Goal: Task Accomplishment & Management: Manage account settings

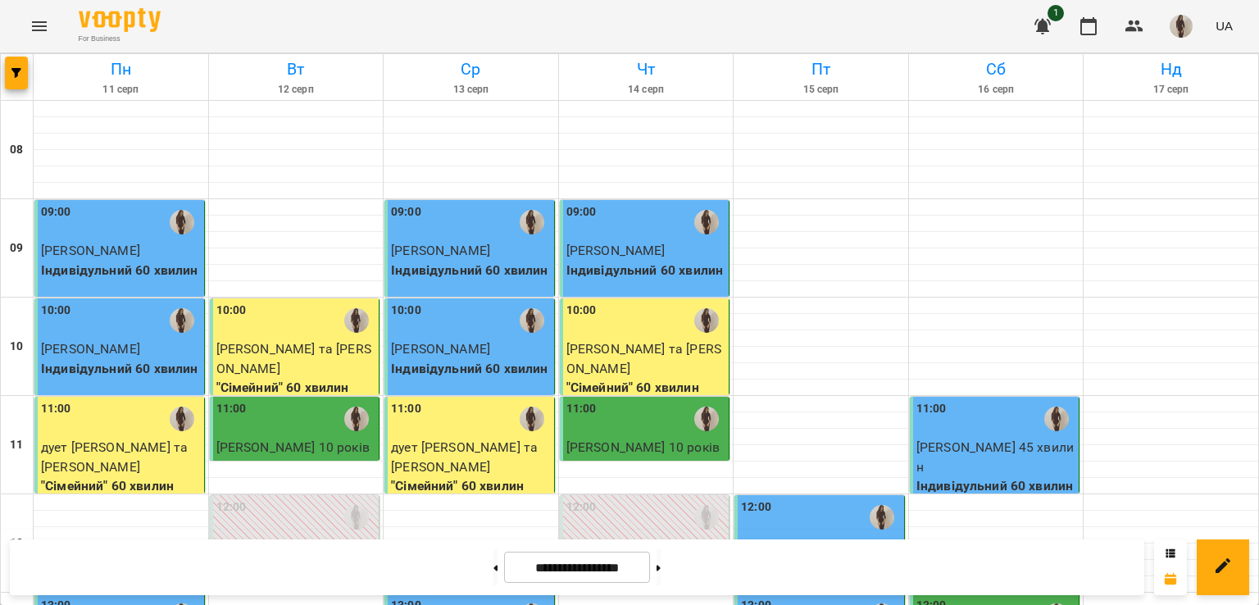
scroll to position [912, 0]
click at [661, 562] on button at bounding box center [659, 567] width 4 height 36
type input "**********"
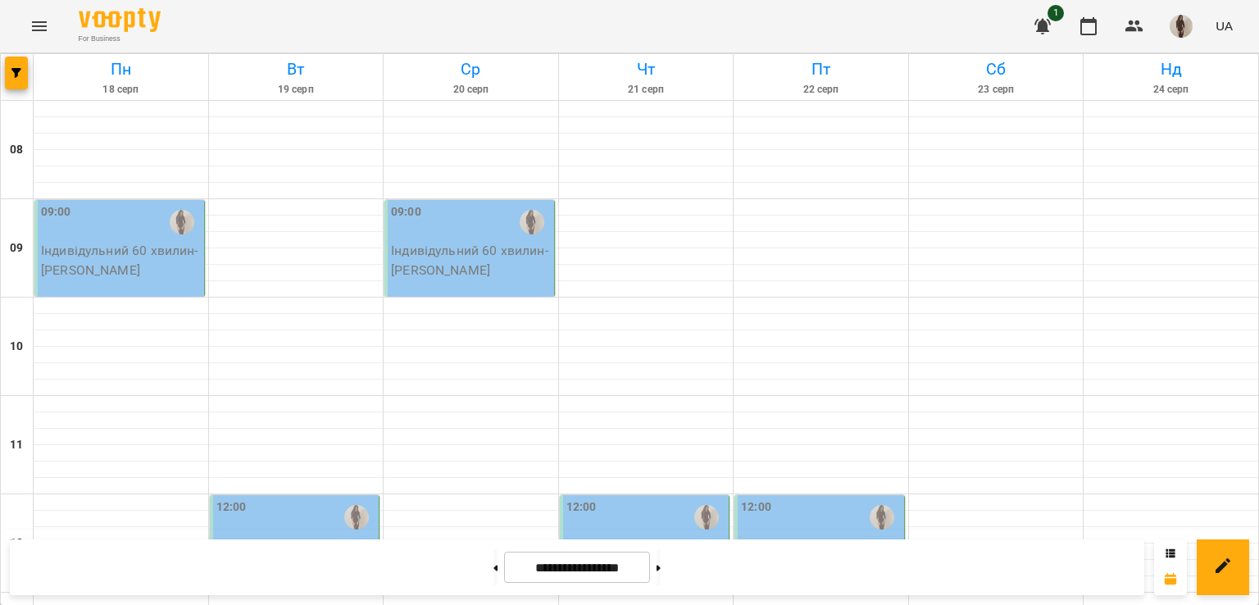
scroll to position [800, 0]
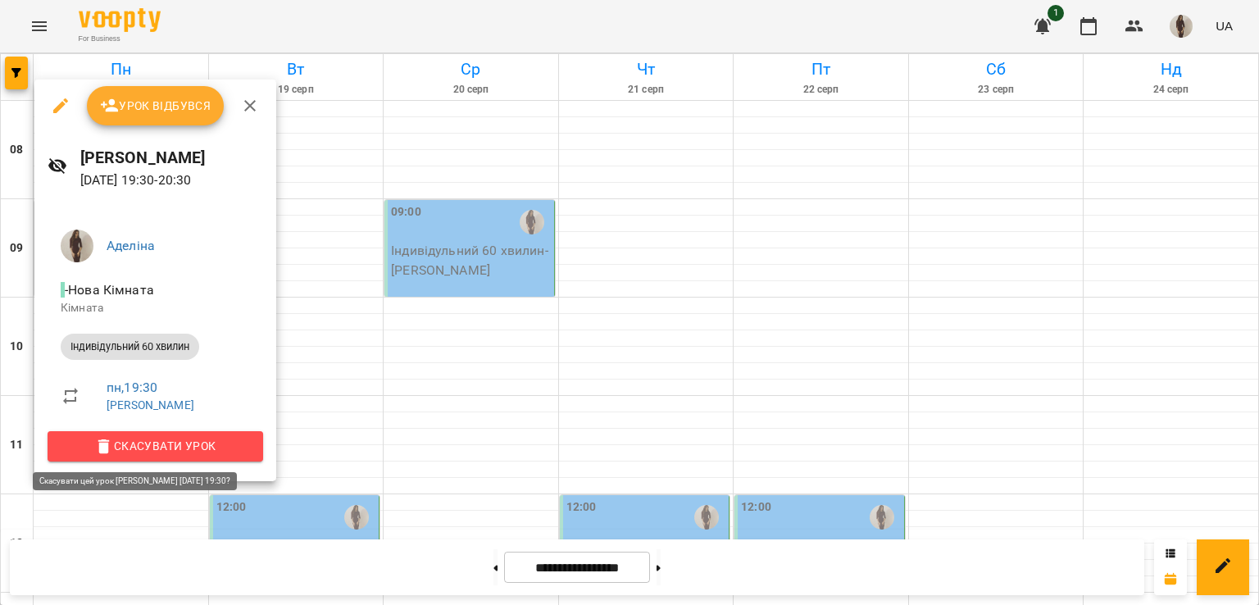
click at [125, 438] on span "Скасувати Урок" at bounding box center [155, 446] width 189 height 20
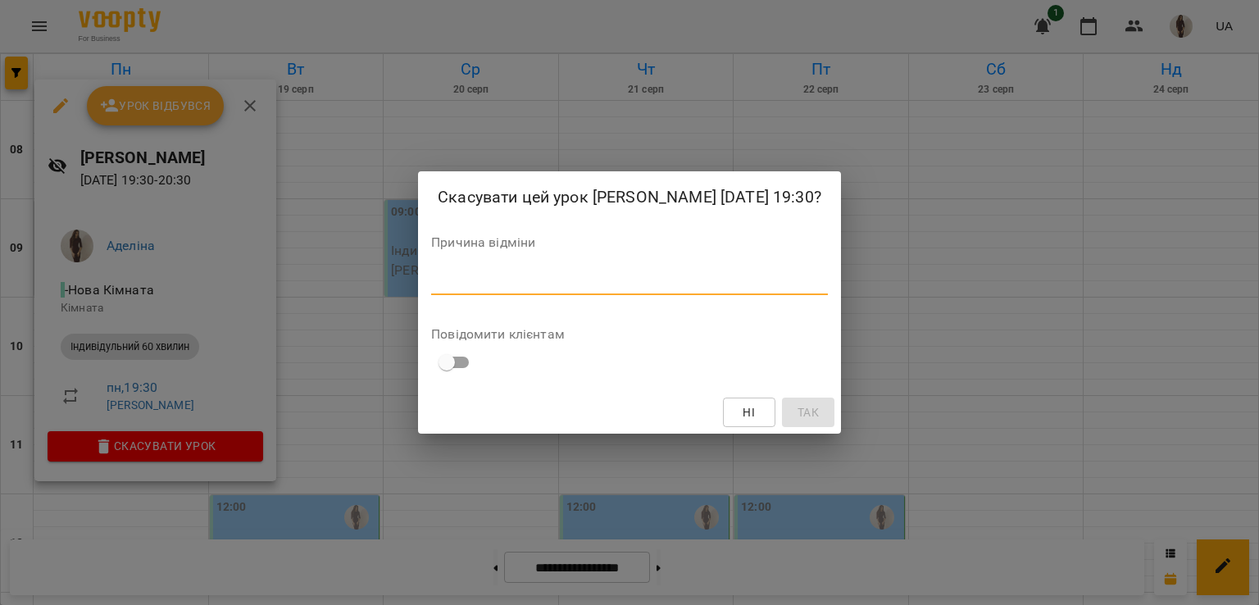
click at [431, 288] on textarea at bounding box center [629, 282] width 397 height 16
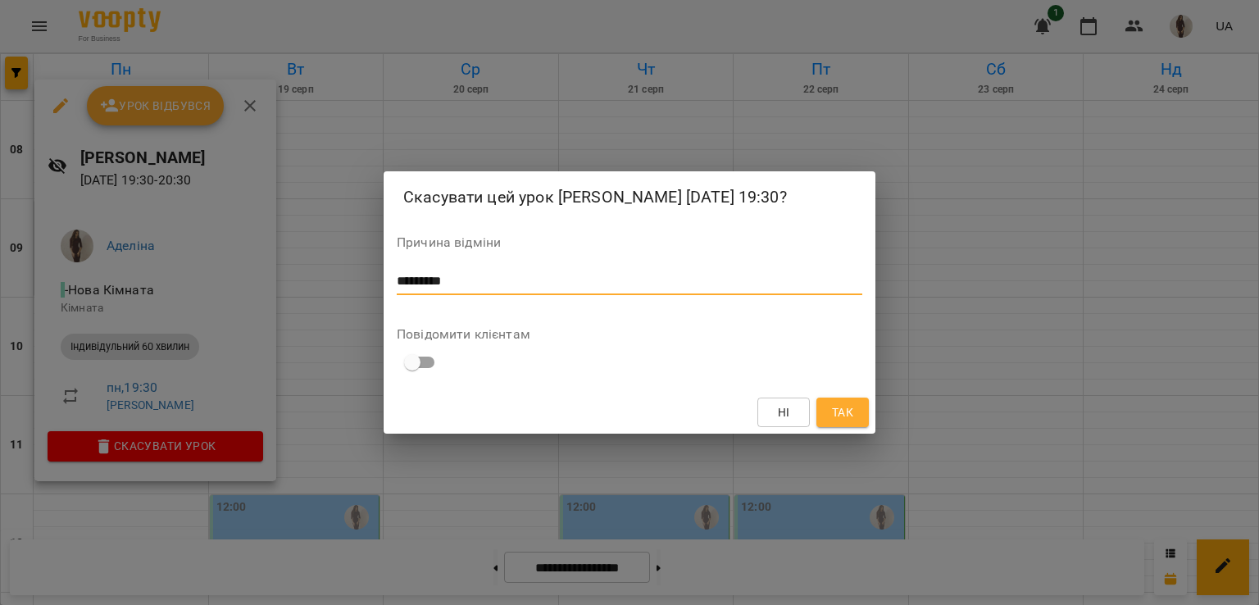
type textarea "*********"
click at [840, 422] on span "Так" at bounding box center [842, 413] width 21 height 20
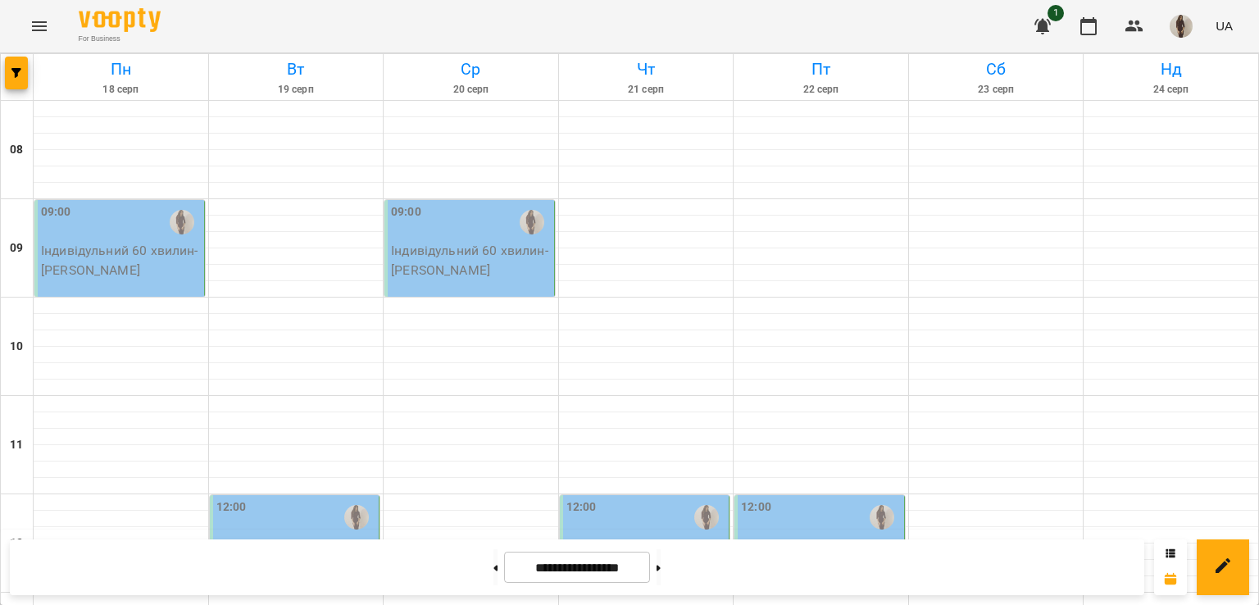
scroll to position [354, 0]
click at [279, 495] on div "12:00 Індивідульний 60 хвилин - [PERSON_NAME]" at bounding box center [295, 543] width 171 height 97
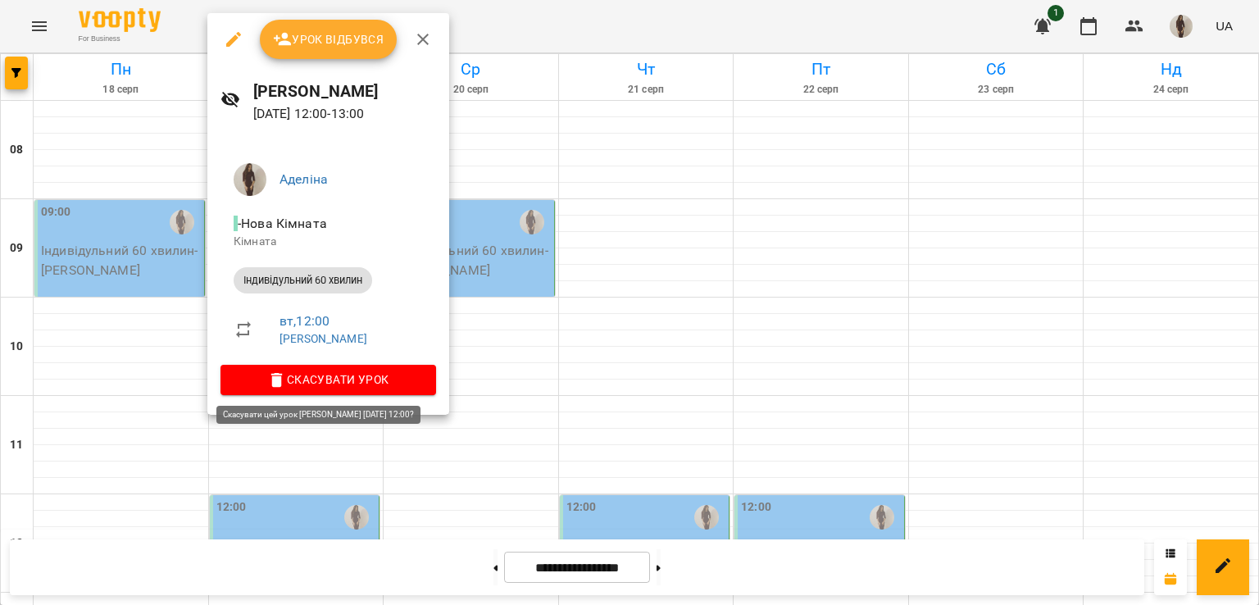
click at [357, 372] on span "Скасувати Урок" at bounding box center [328, 380] width 189 height 20
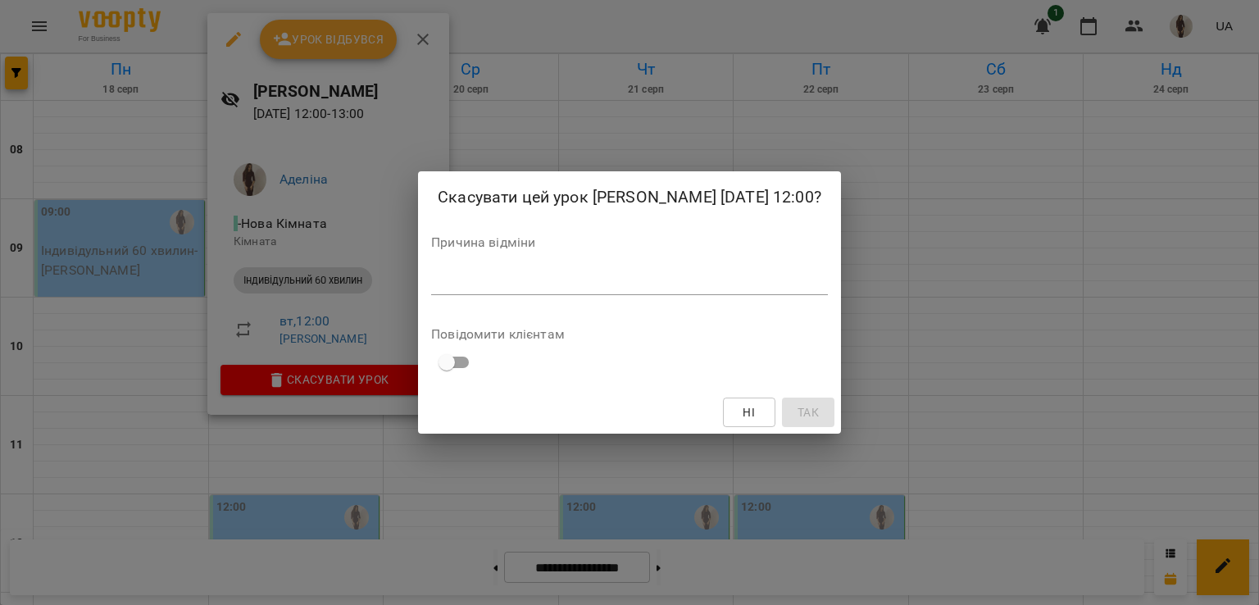
click at [431, 278] on textarea at bounding box center [629, 282] width 397 height 16
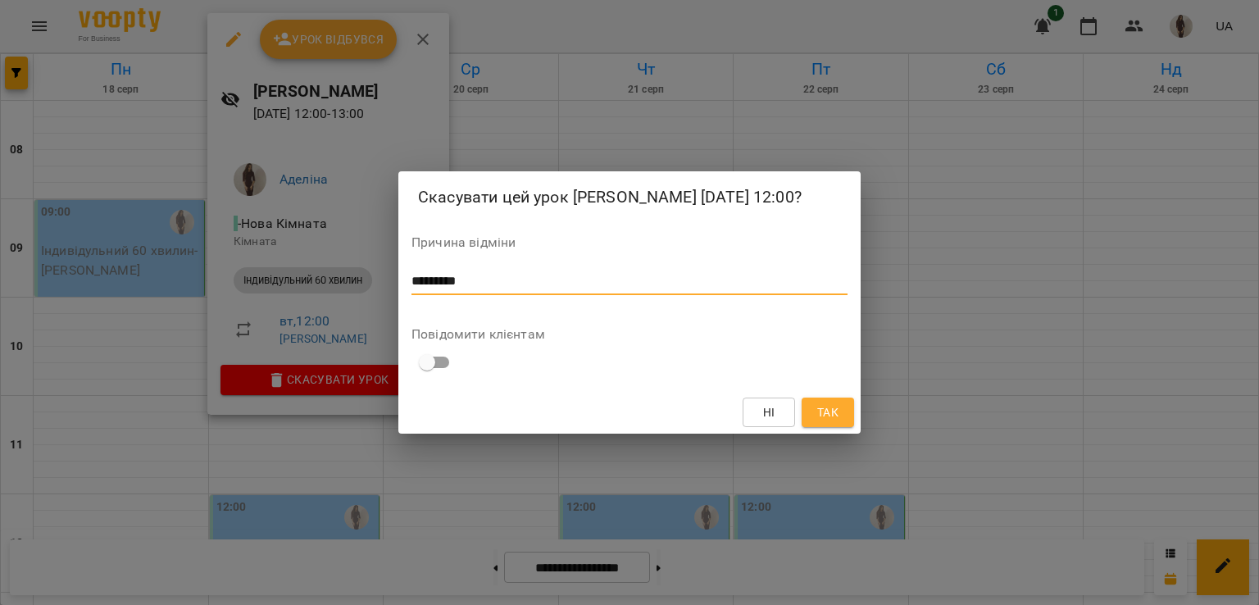
type textarea "*********"
click at [832, 407] on span "Так" at bounding box center [827, 413] width 21 height 20
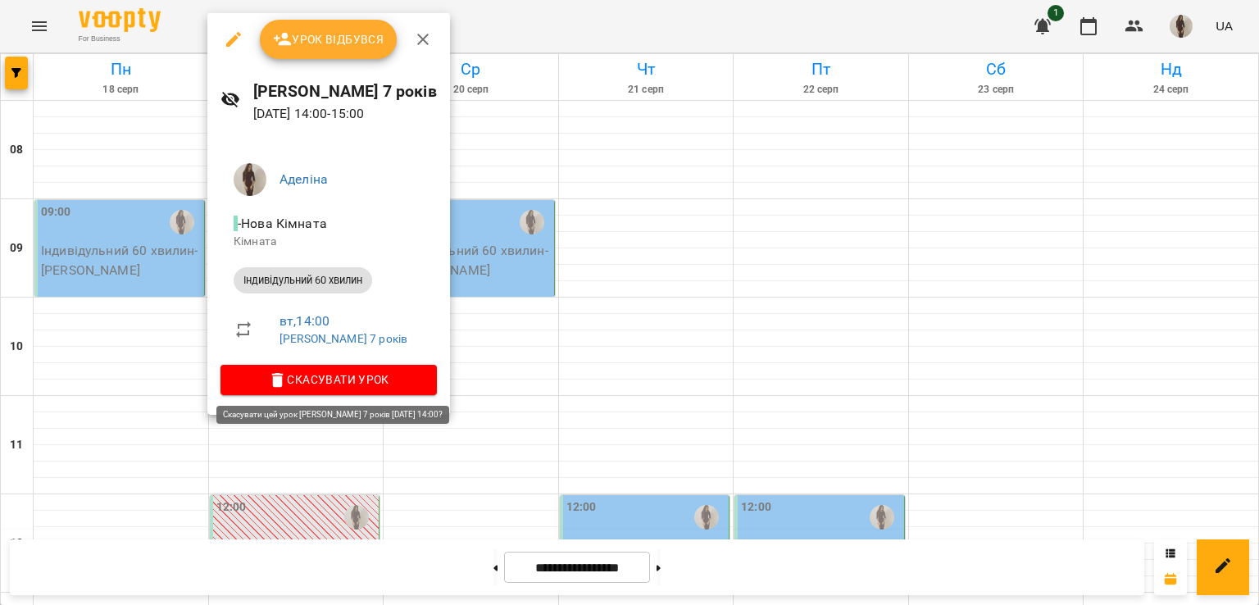
click at [341, 381] on span "Скасувати Урок" at bounding box center [329, 380] width 190 height 20
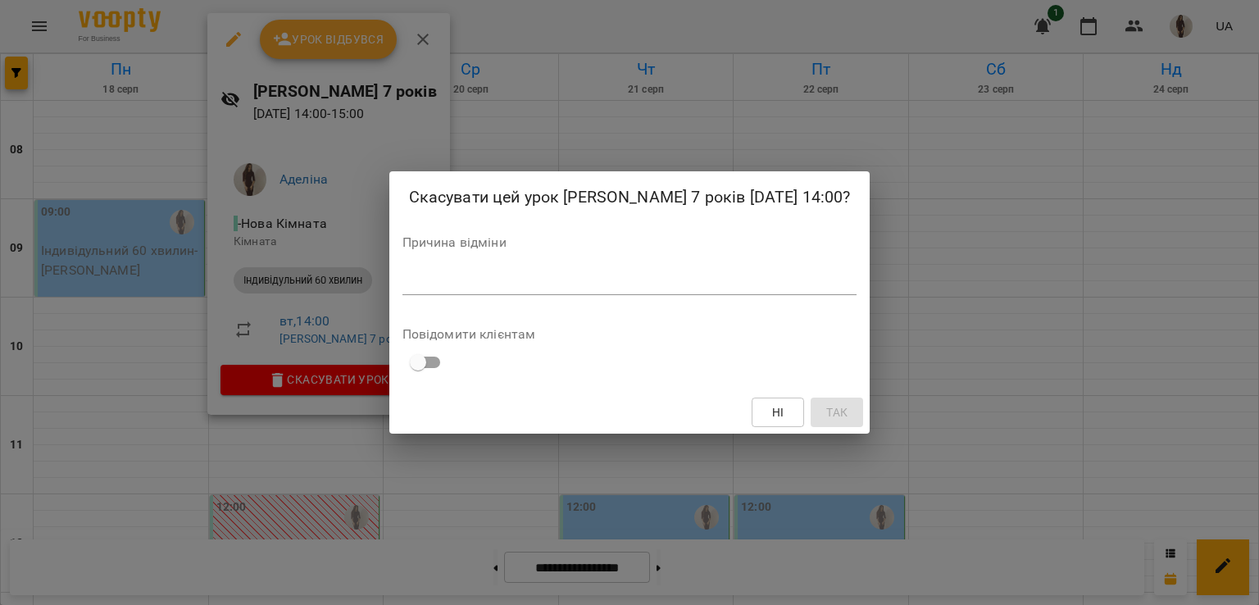
click at [544, 281] on textarea at bounding box center [630, 282] width 455 height 16
type textarea "*********"
click at [826, 419] on span "Так" at bounding box center [836, 413] width 21 height 20
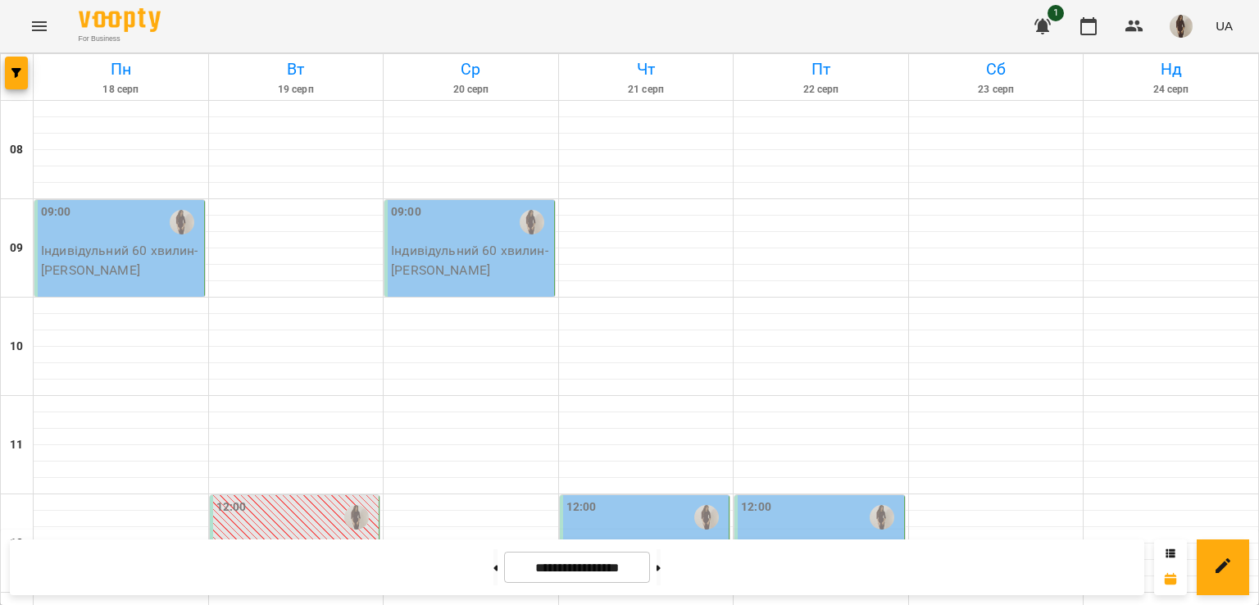
scroll to position [59, 0]
click at [115, 241] on p "Індивідульний 60 хвилин - [PERSON_NAME]" at bounding box center [121, 260] width 160 height 39
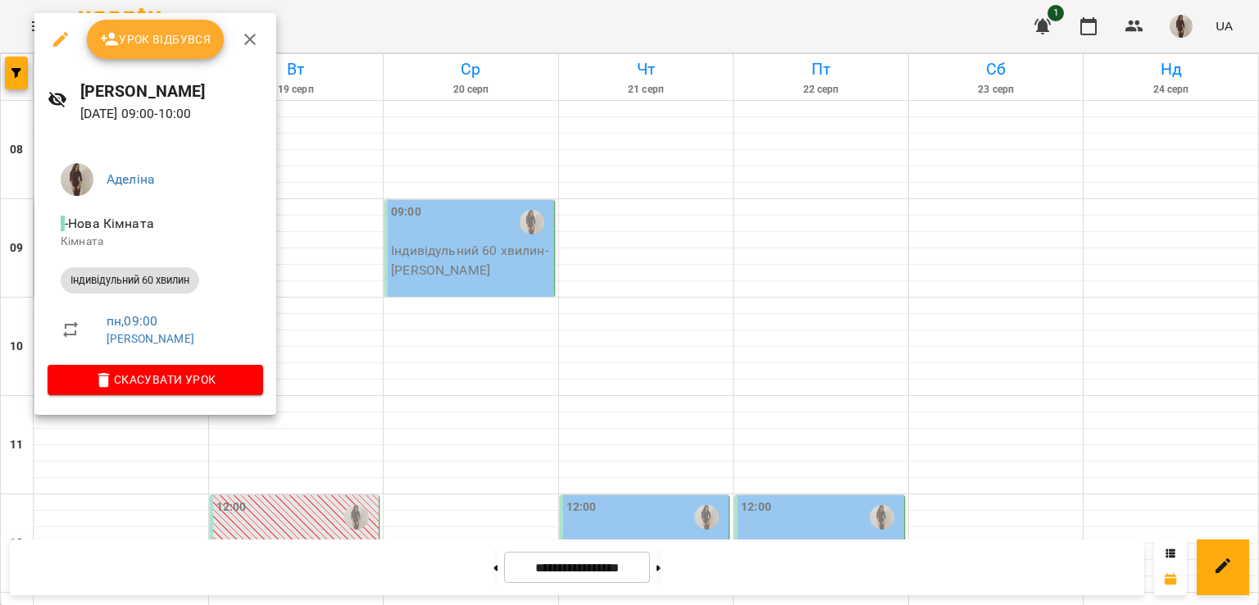
click at [492, 217] on div at bounding box center [629, 302] width 1259 height 605
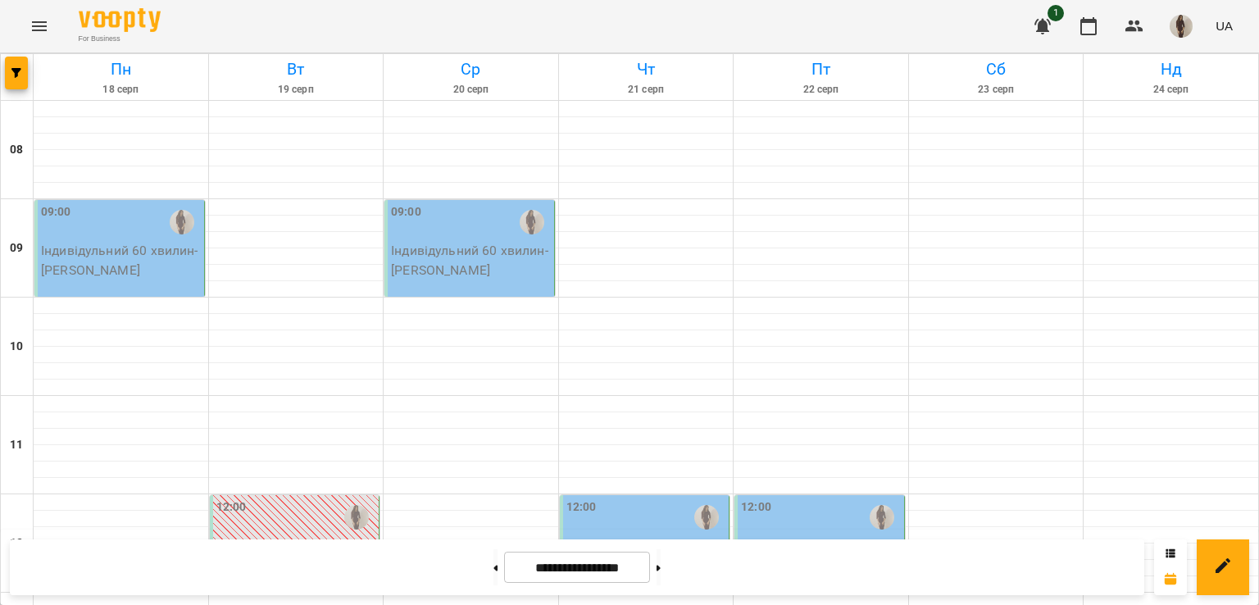
click at [492, 241] on p "Індивідульний 60 хвилин - [PERSON_NAME]" at bounding box center [471, 260] width 160 height 39
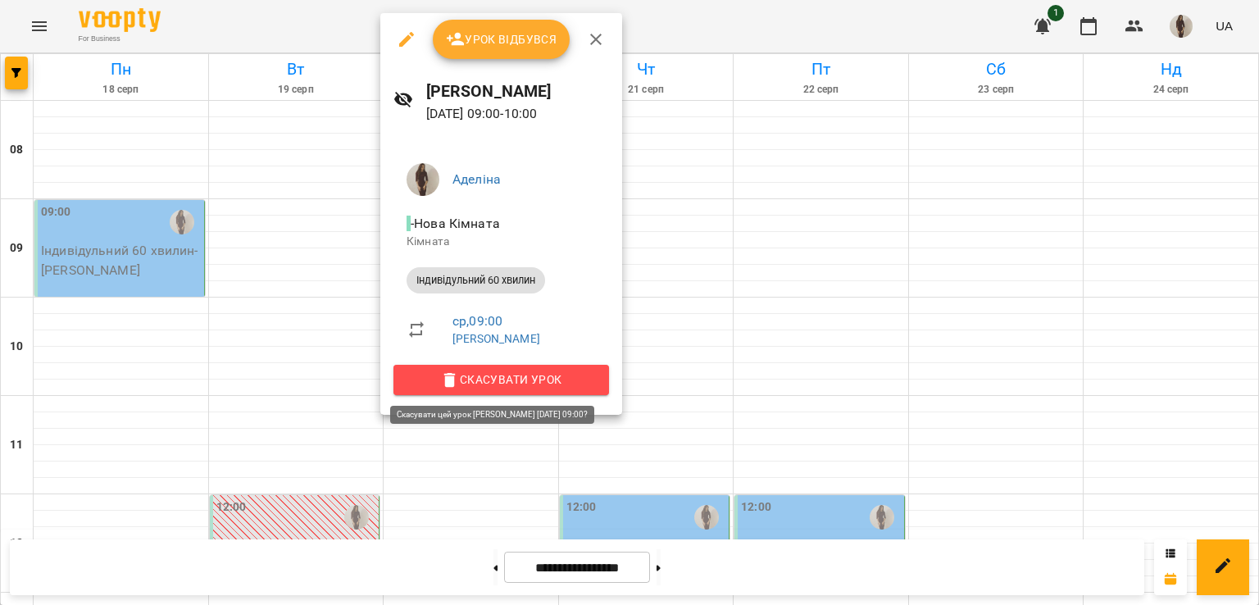
click at [508, 374] on span "Скасувати Урок" at bounding box center [501, 380] width 189 height 20
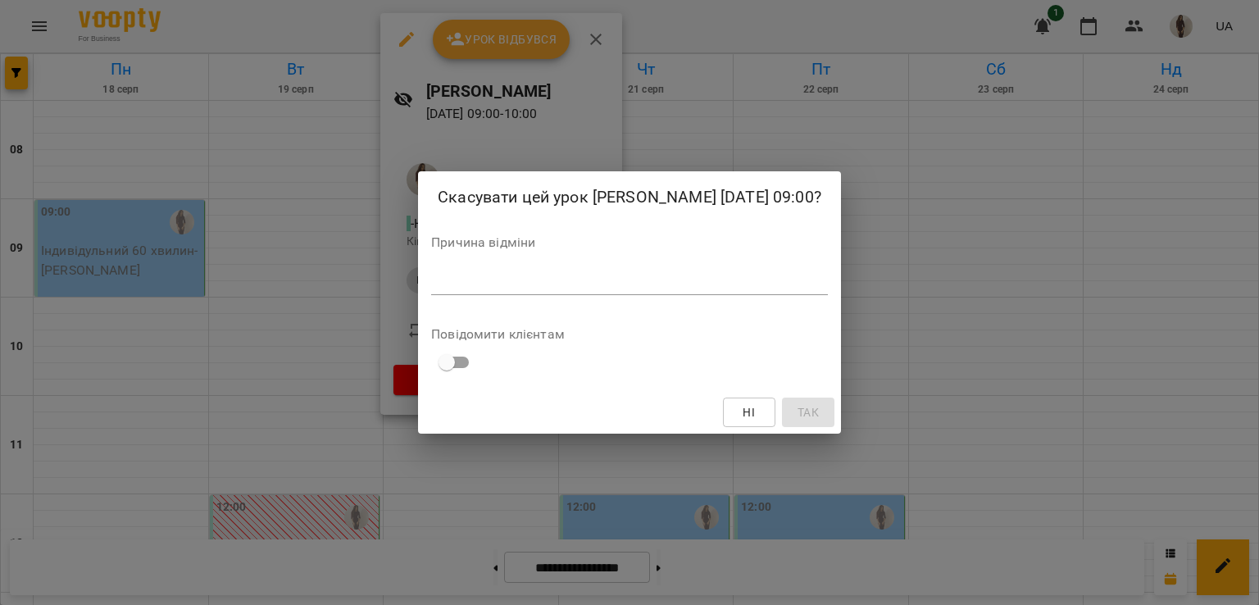
click at [477, 284] on textarea at bounding box center [629, 282] width 397 height 16
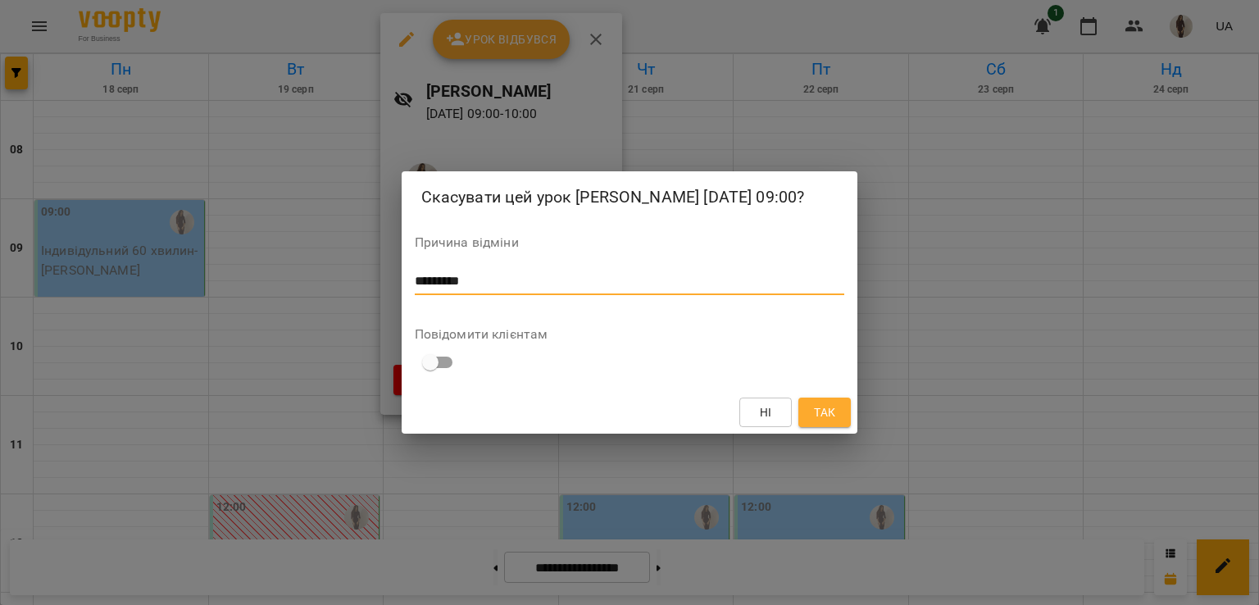
type textarea "*********"
click at [825, 409] on span "Так" at bounding box center [824, 413] width 21 height 20
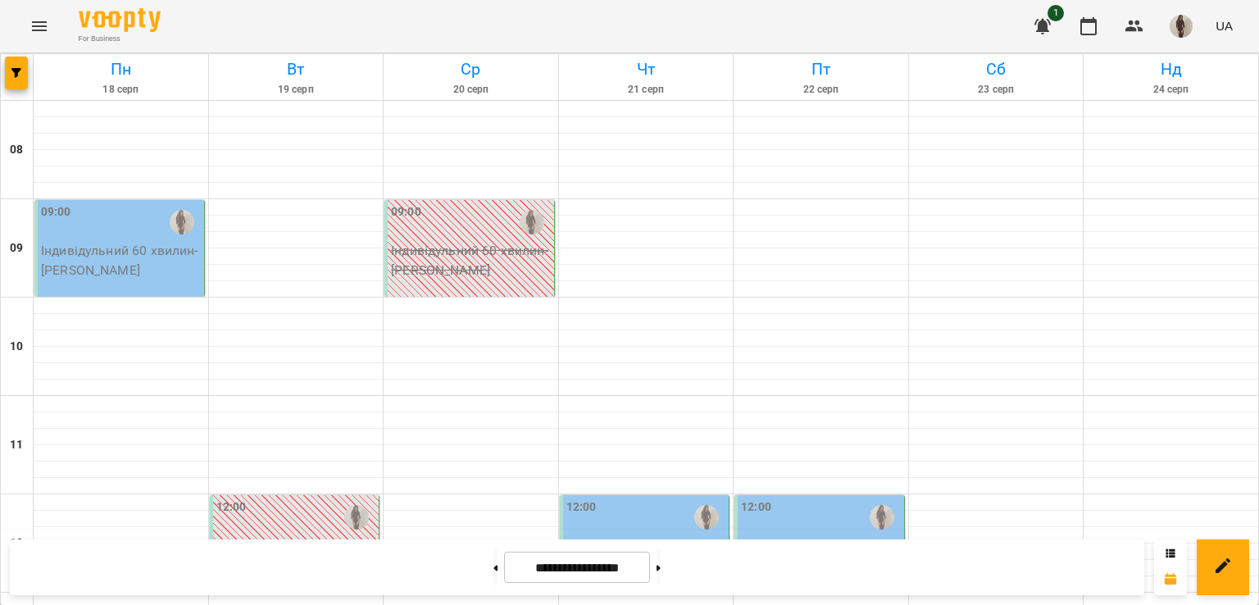
click at [662, 516] on div "12:00 Індивідульний 60 хвилин - [PERSON_NAME]" at bounding box center [645, 543] width 171 height 97
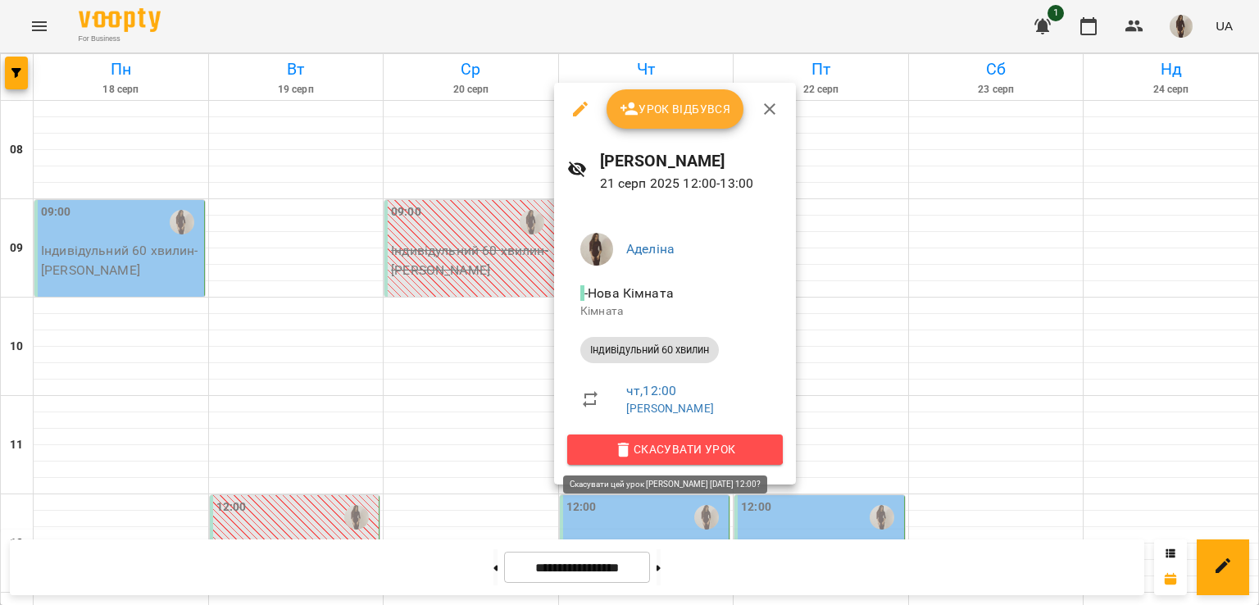
click at [661, 439] on span "Скасувати Урок" at bounding box center [674, 449] width 189 height 20
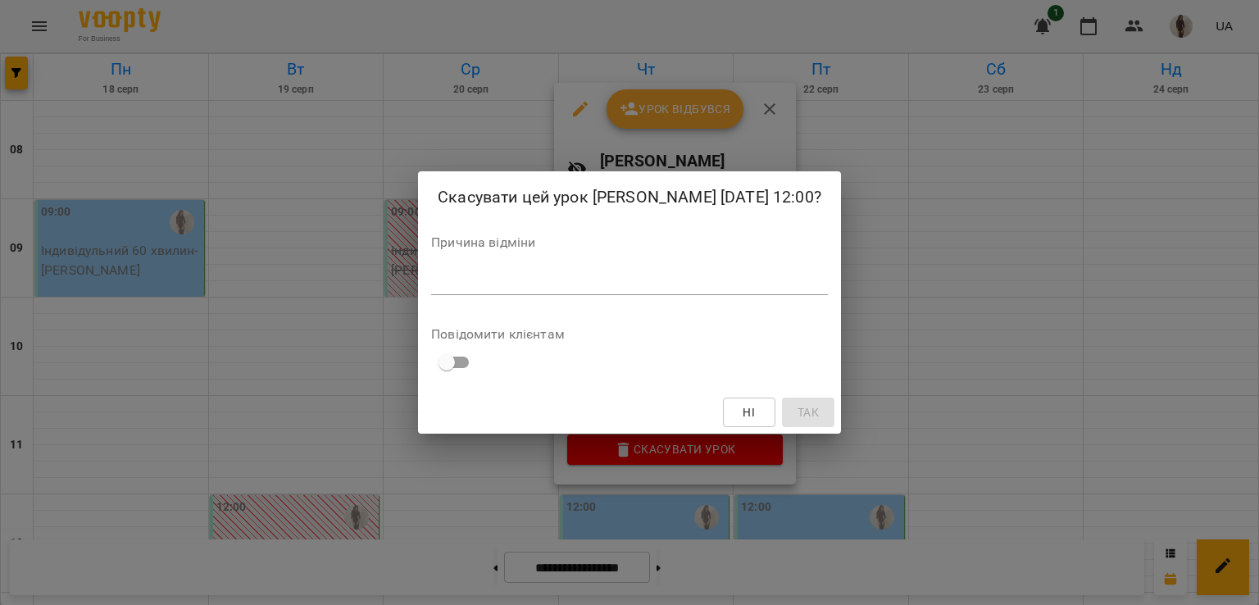
click at [546, 285] on textarea at bounding box center [629, 282] width 397 height 16
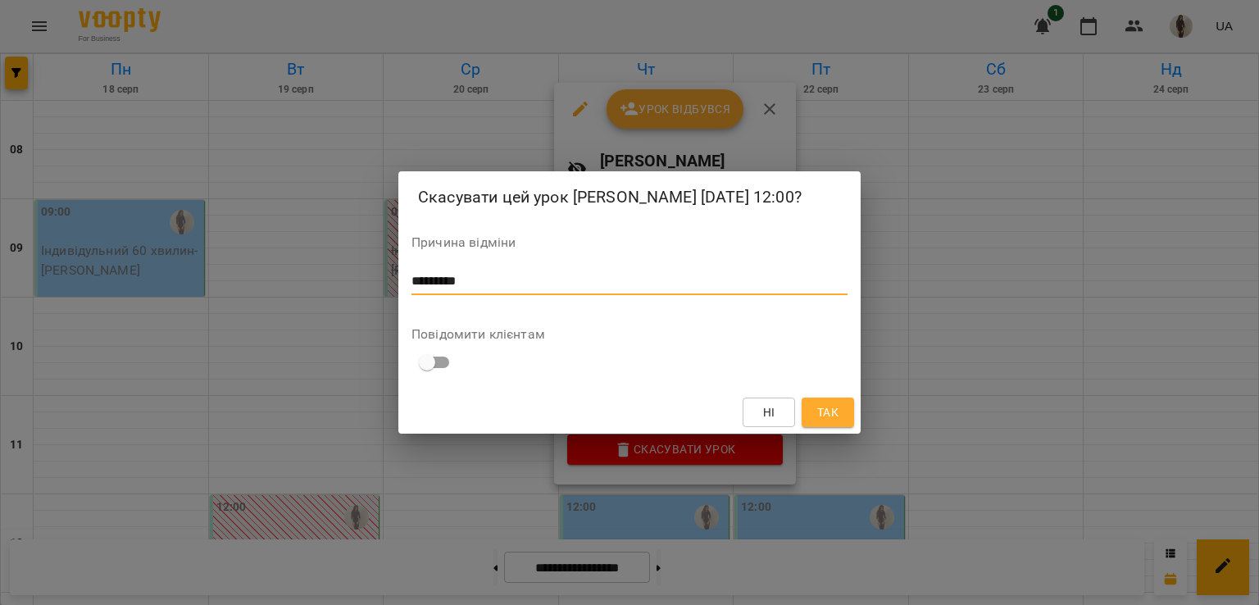
type textarea "*********"
click at [841, 416] on button "Так" at bounding box center [828, 413] width 52 height 30
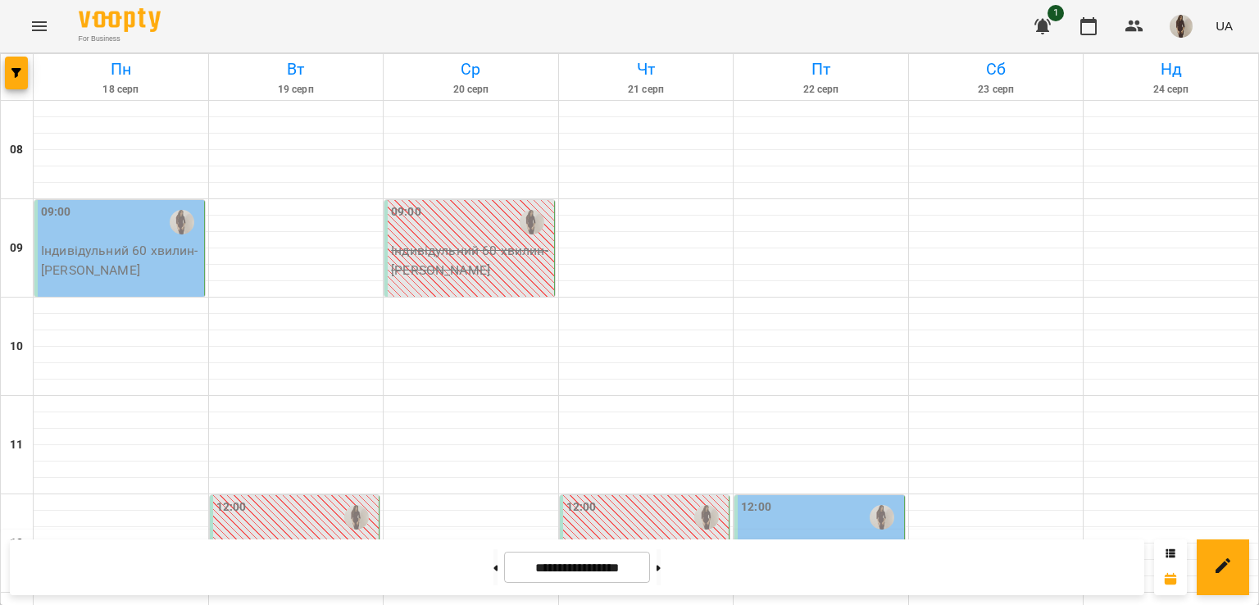
scroll to position [226, 0]
click at [831, 495] on div "12:00 Індивідульний 60 хвилин - [PERSON_NAME]" at bounding box center [820, 543] width 171 height 97
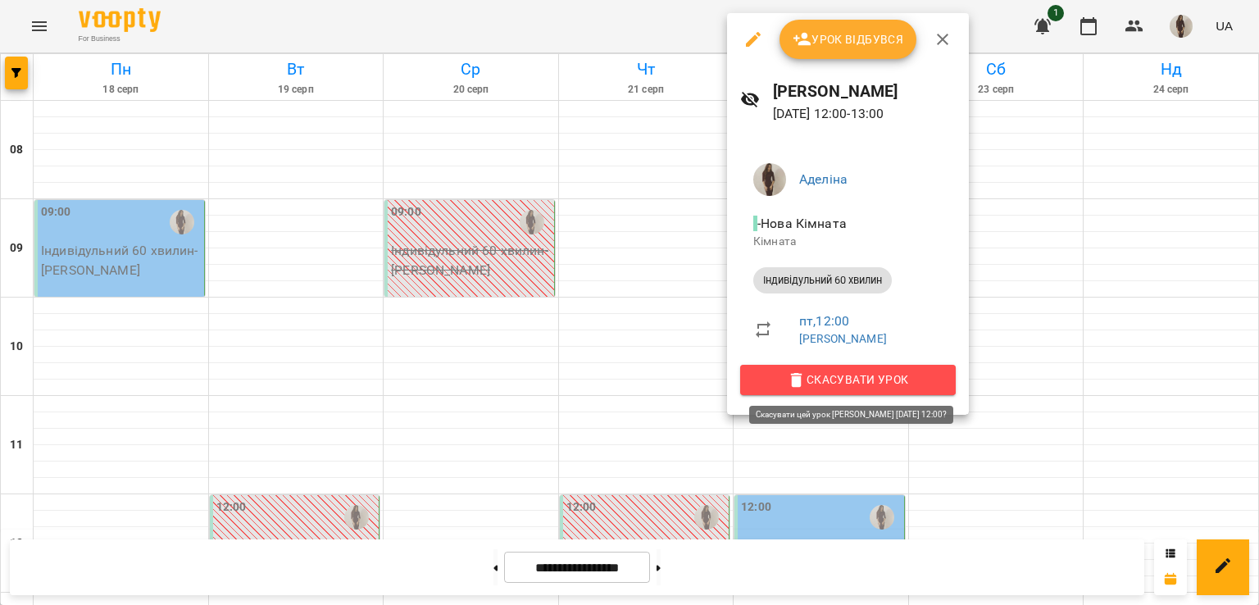
click at [830, 371] on span "Скасувати Урок" at bounding box center [847, 380] width 189 height 20
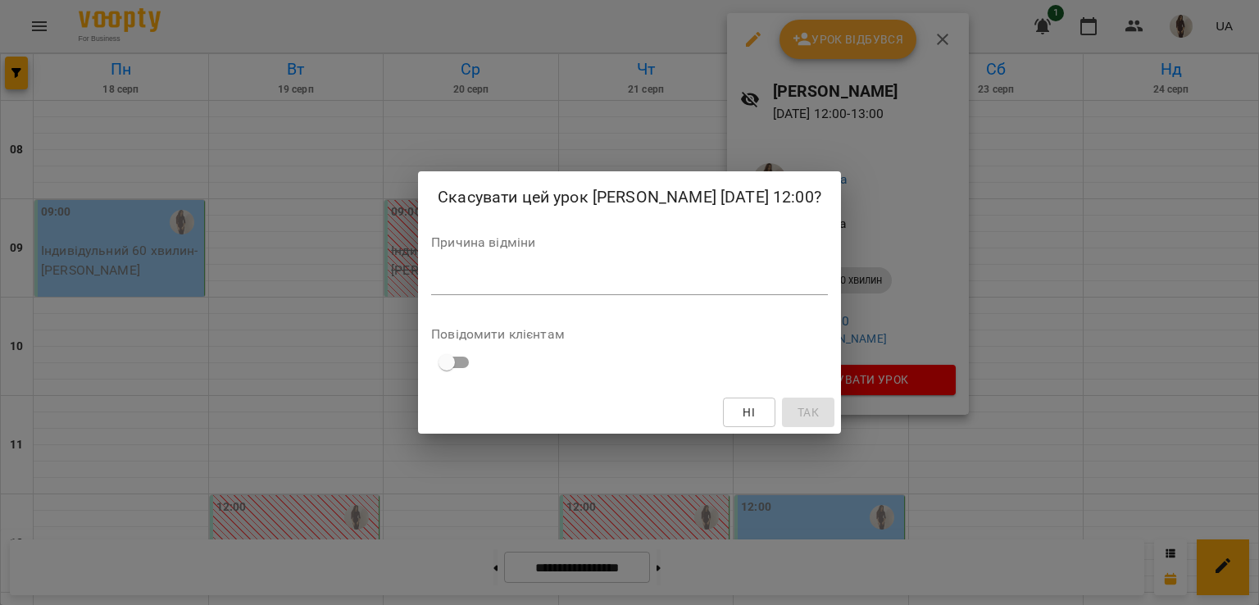
click at [598, 280] on textarea at bounding box center [629, 282] width 397 height 16
type textarea "*********"
click at [813, 406] on span "Так" at bounding box center [808, 413] width 26 height 20
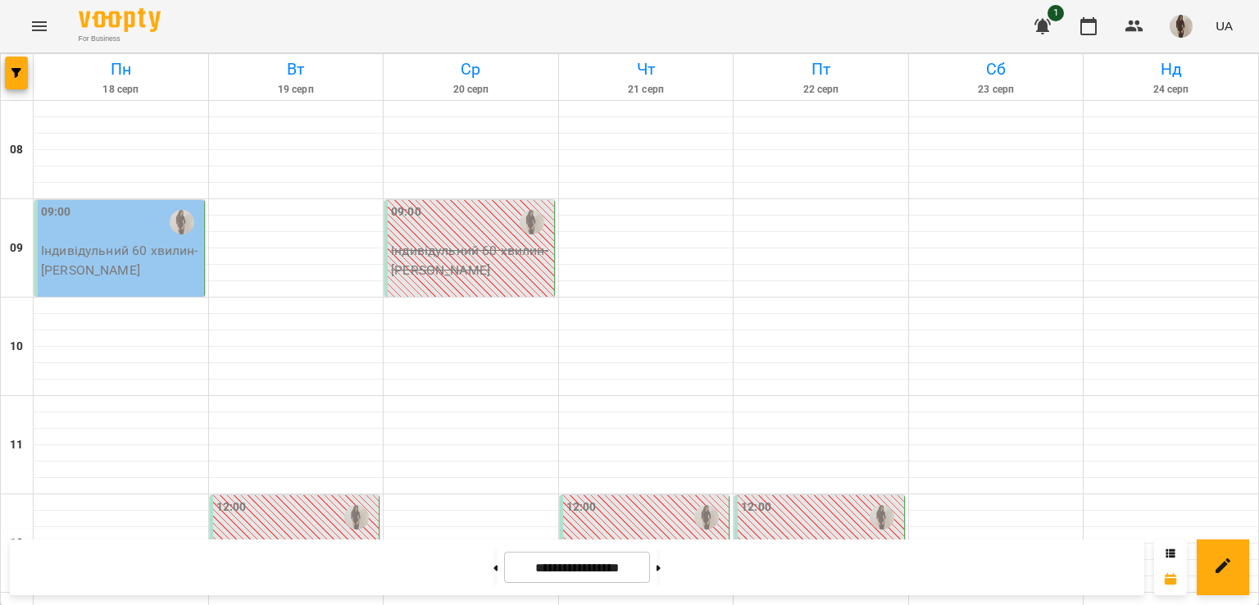
scroll to position [610, 0]
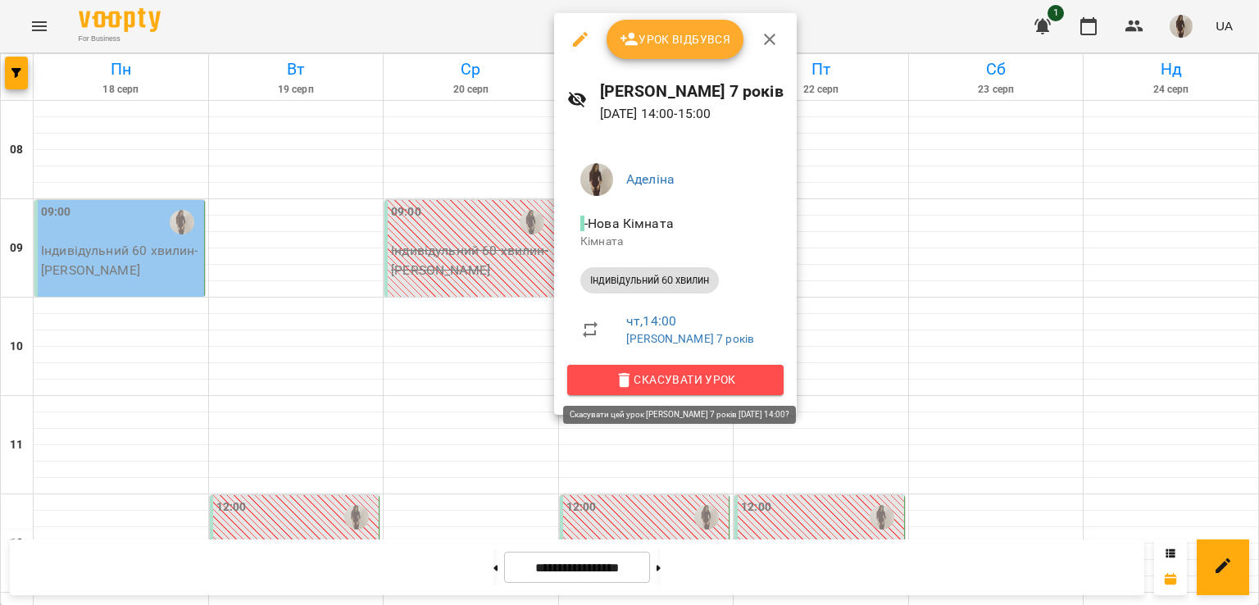
click at [690, 381] on span "Скасувати Урок" at bounding box center [675, 380] width 190 height 20
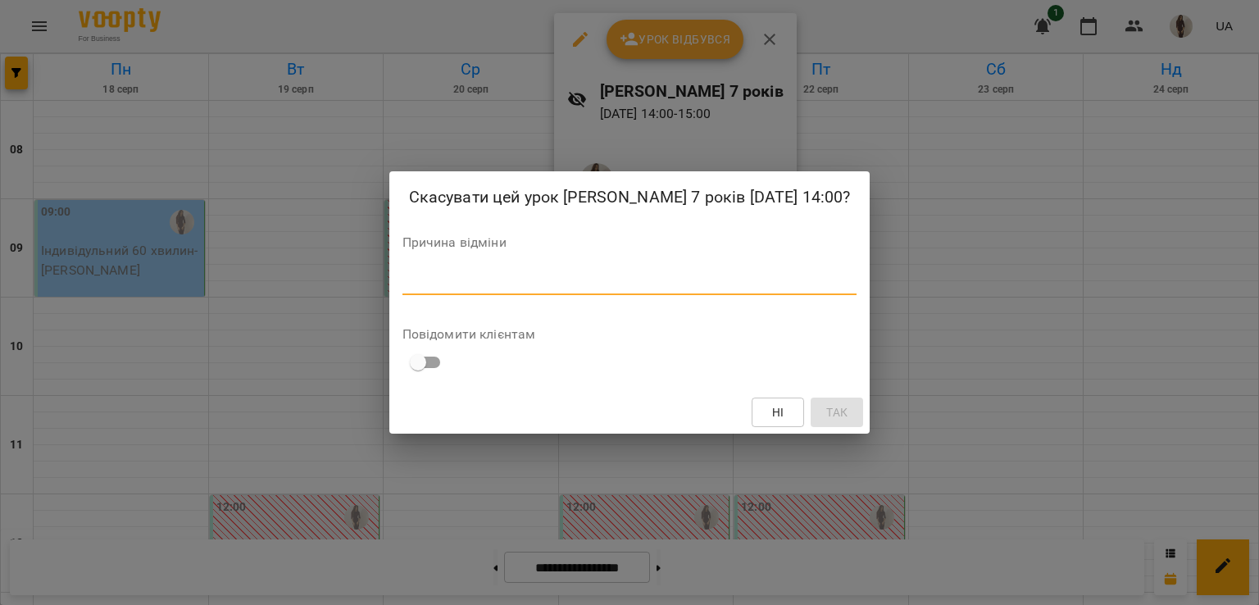
click at [562, 276] on textarea at bounding box center [630, 282] width 455 height 16
type textarea "*"
type textarea "*********"
click at [811, 403] on button "Так" at bounding box center [837, 413] width 52 height 30
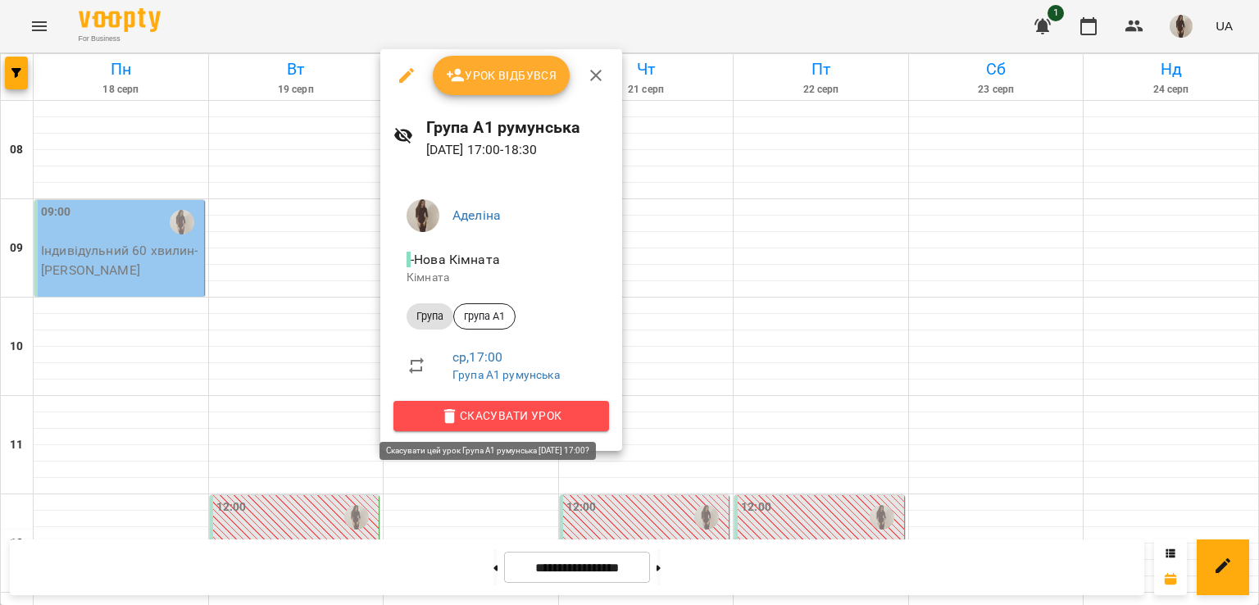
click at [516, 415] on span "Скасувати Урок" at bounding box center [501, 416] width 189 height 20
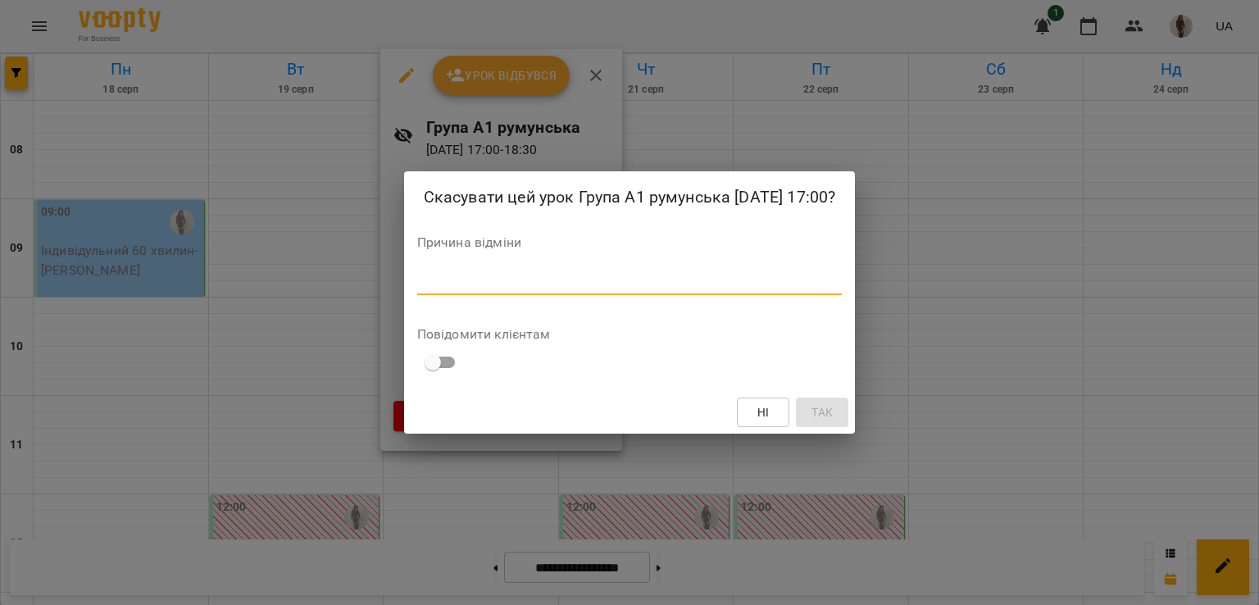
click at [511, 289] on textarea at bounding box center [630, 282] width 426 height 16
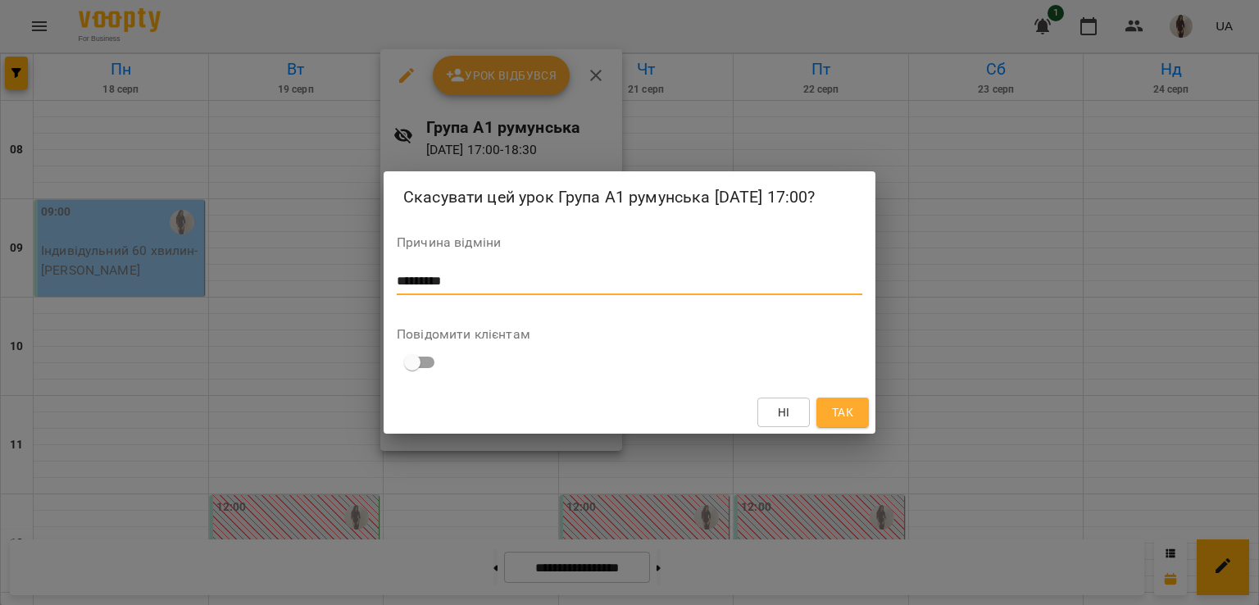
type textarea "*********"
click at [844, 422] on span "Так" at bounding box center [842, 413] width 21 height 20
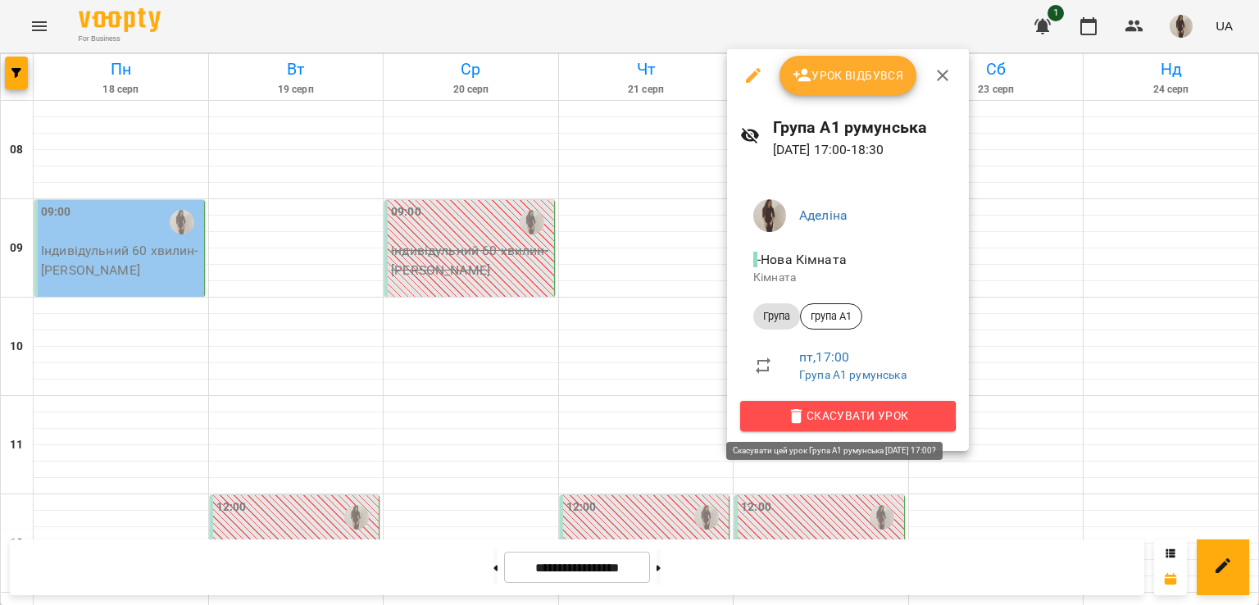
click at [807, 416] on span "Скасувати Урок" at bounding box center [847, 416] width 189 height 20
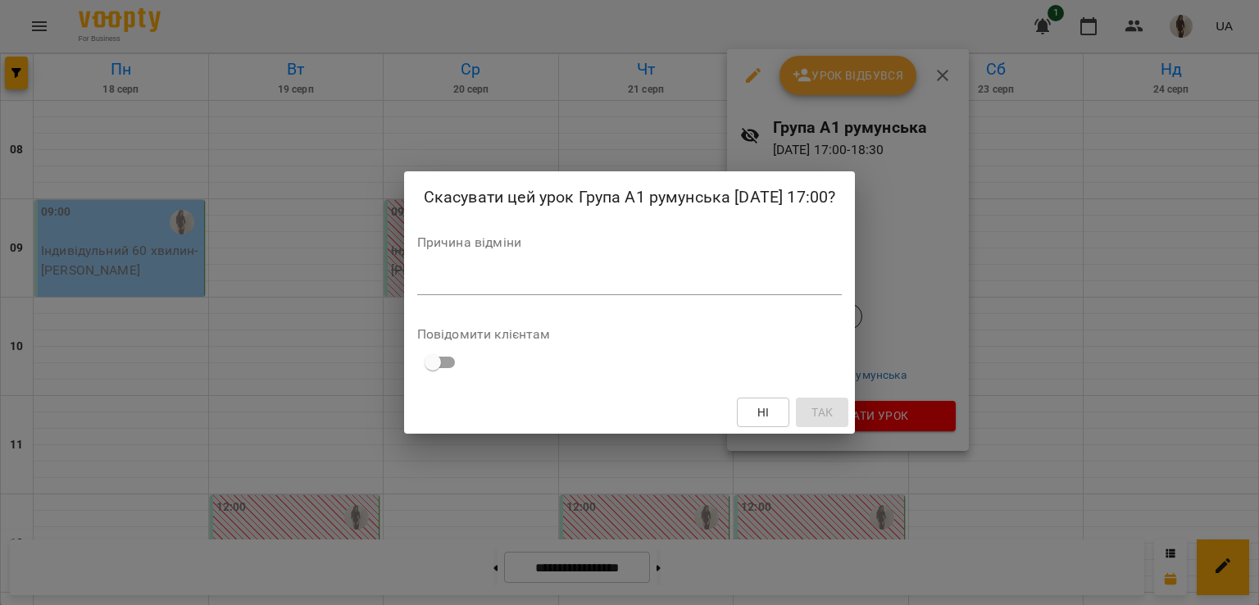
click at [595, 289] on textarea at bounding box center [630, 282] width 426 height 16
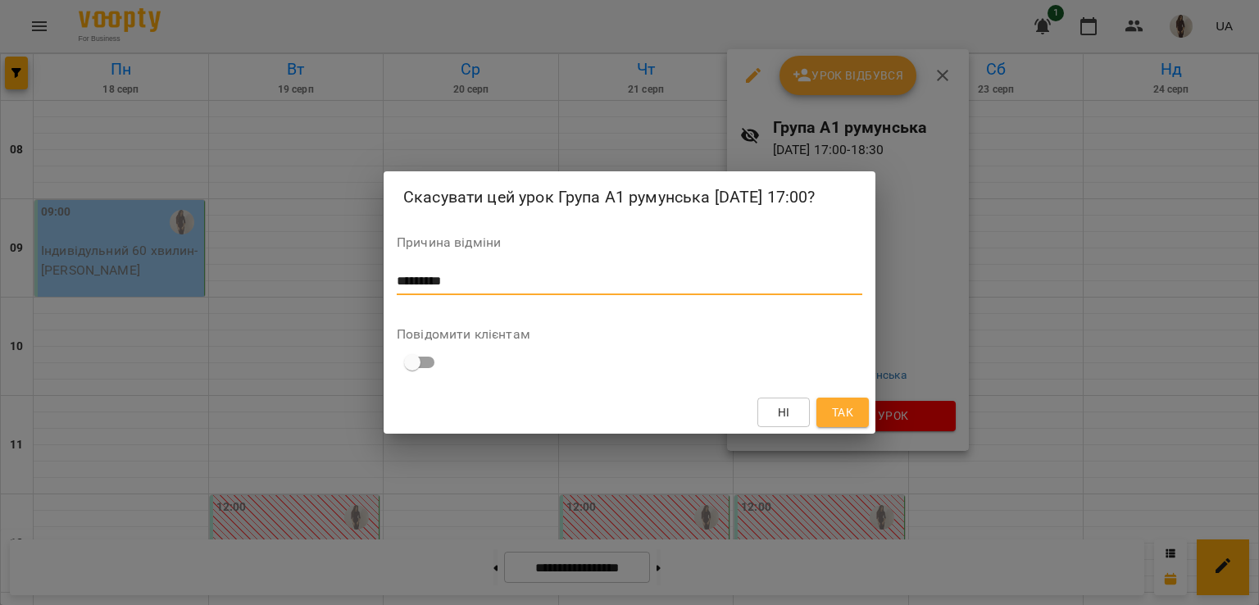
type textarea "*********"
click at [833, 422] on span "Так" at bounding box center [842, 413] width 21 height 20
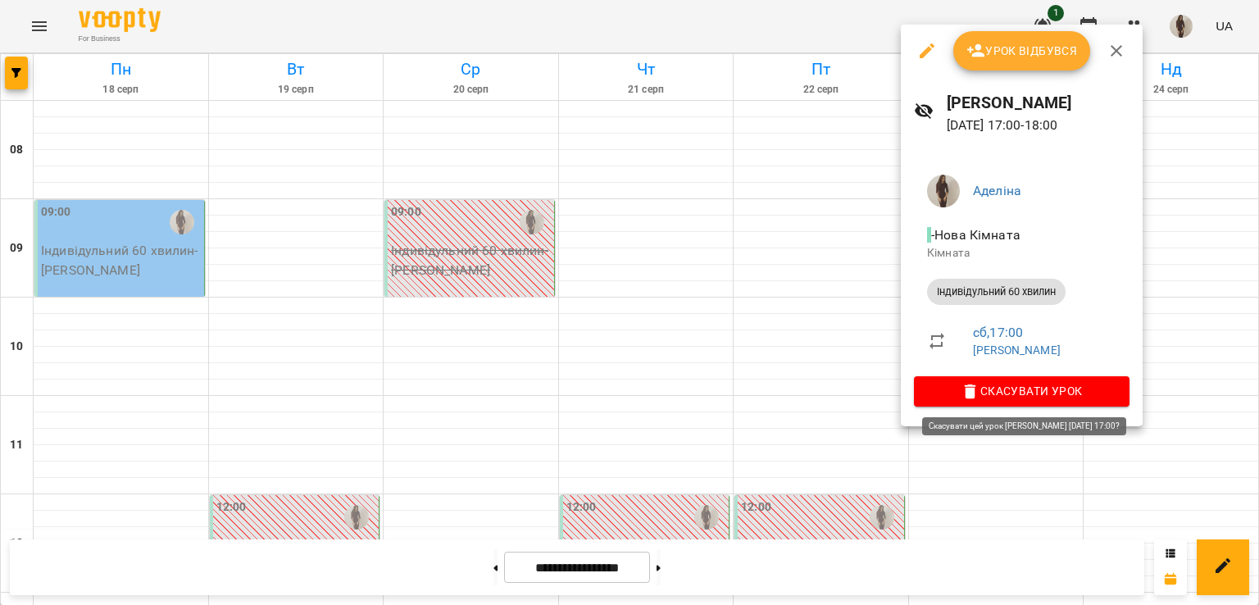
click at [967, 397] on icon "button" at bounding box center [970, 392] width 11 height 15
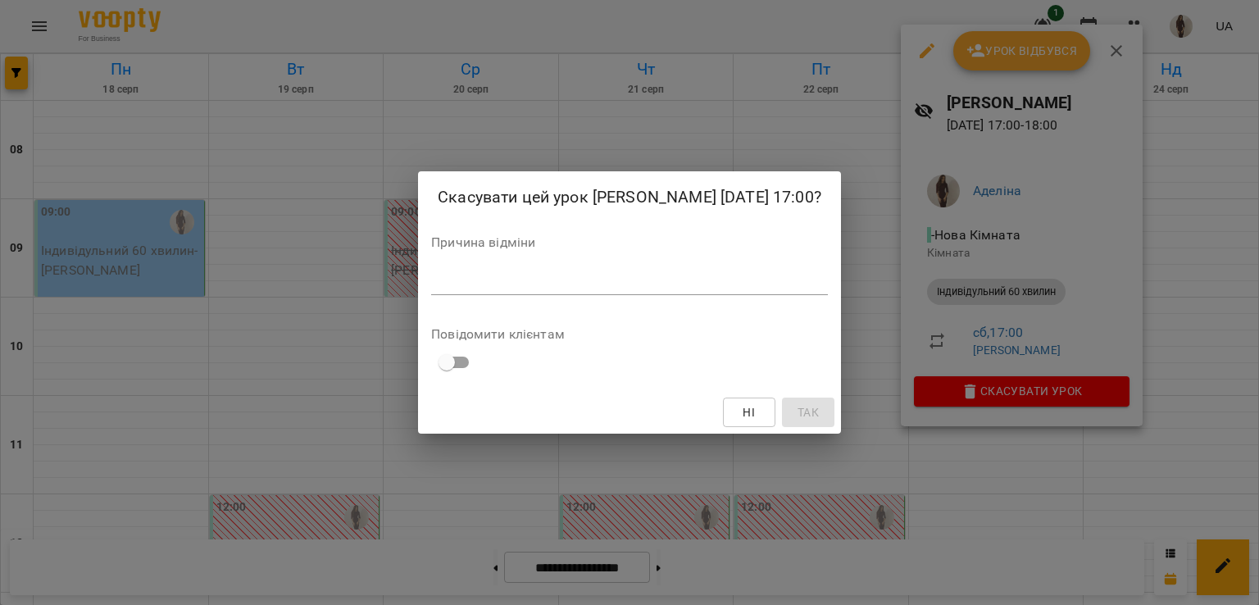
click at [649, 271] on div "*" at bounding box center [629, 282] width 397 height 26
type textarea "*********"
click at [798, 421] on span "Так" at bounding box center [808, 413] width 21 height 20
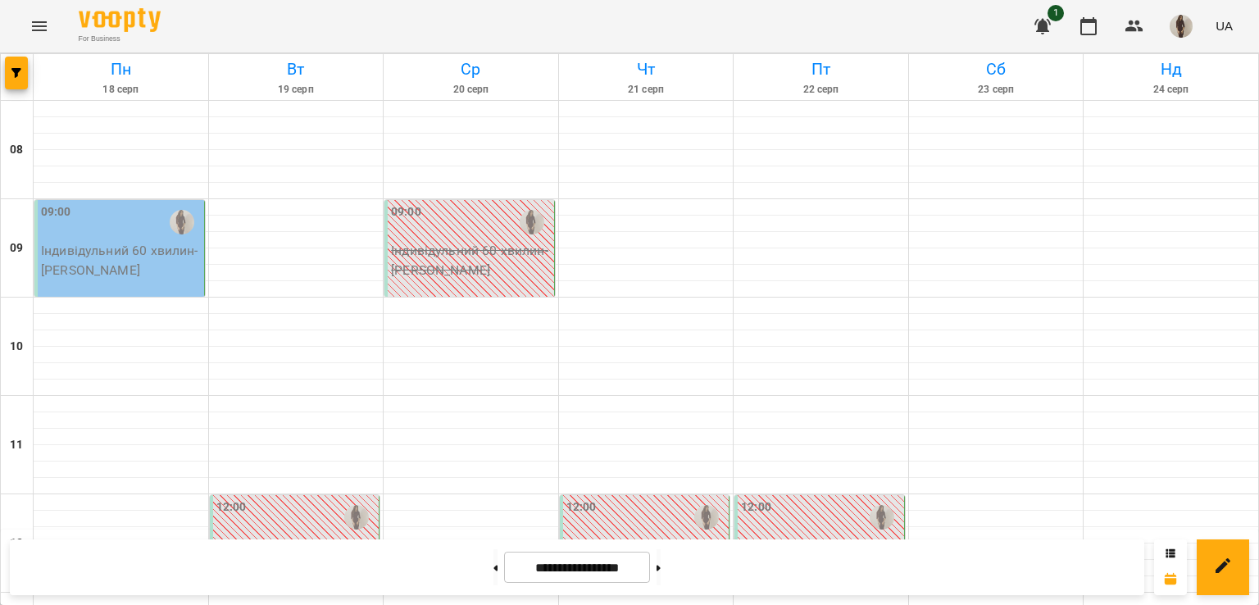
scroll to position [1045, 0]
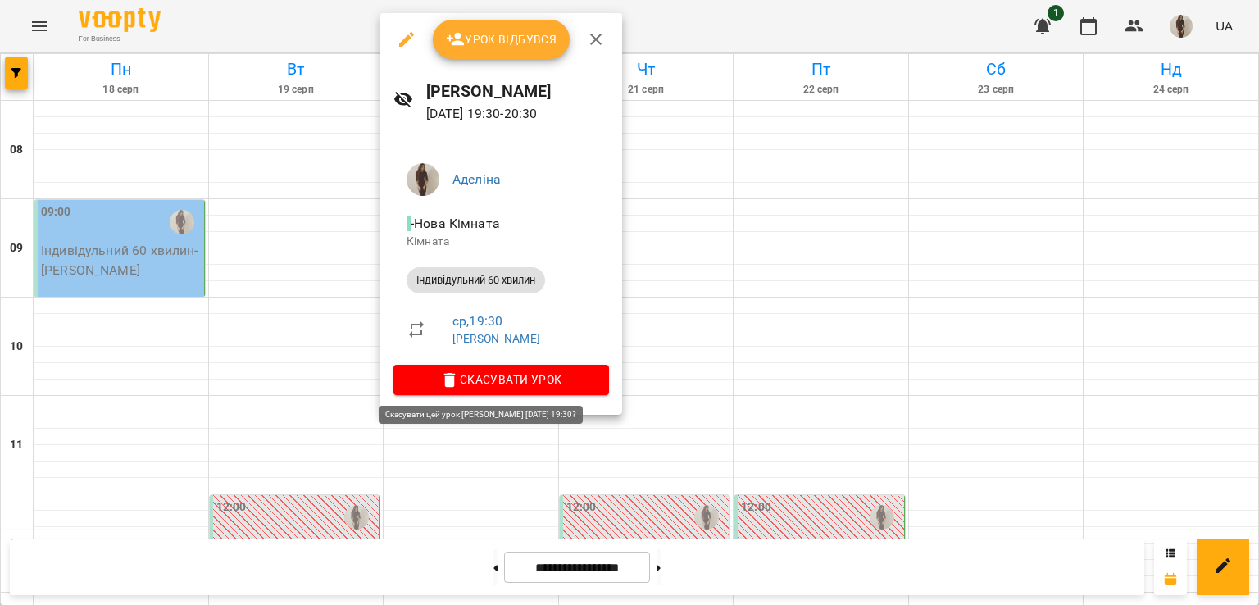
click at [485, 378] on span "Скасувати Урок" at bounding box center [501, 380] width 189 height 20
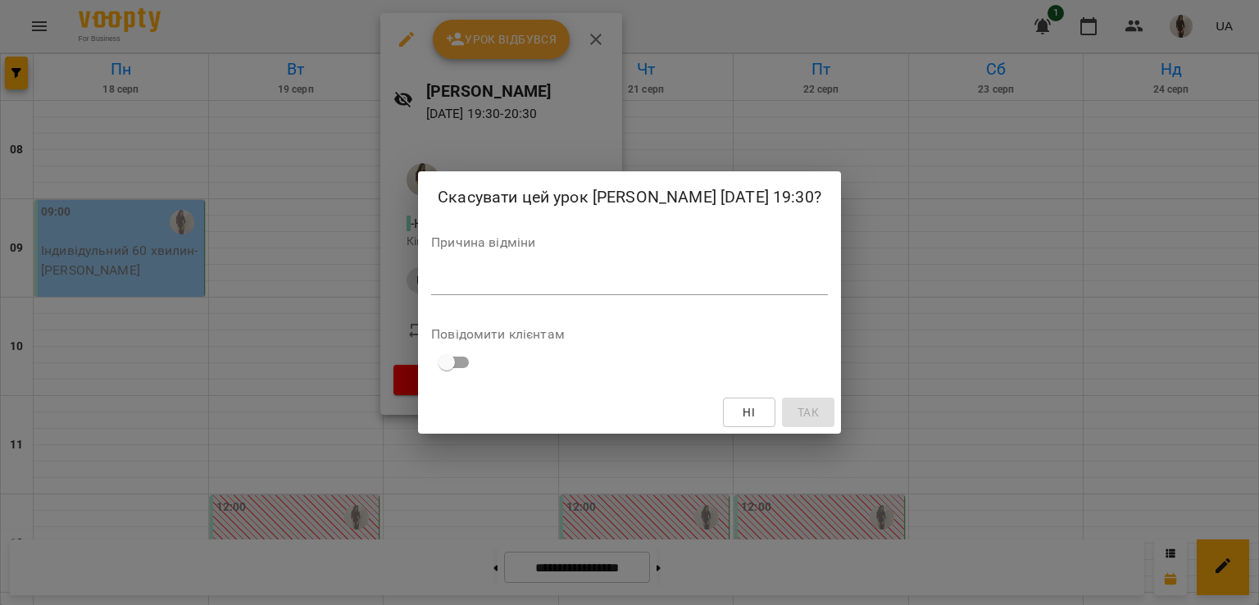
click at [484, 286] on textarea at bounding box center [629, 282] width 397 height 16
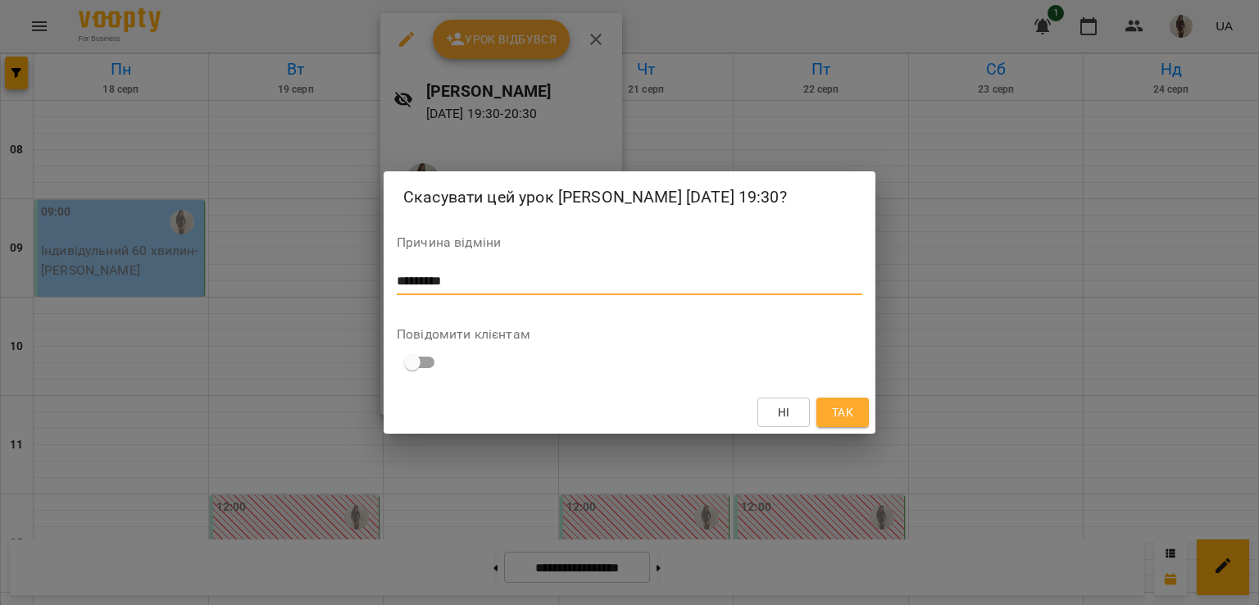
type textarea "*********"
click at [831, 422] on span "Так" at bounding box center [843, 413] width 26 height 20
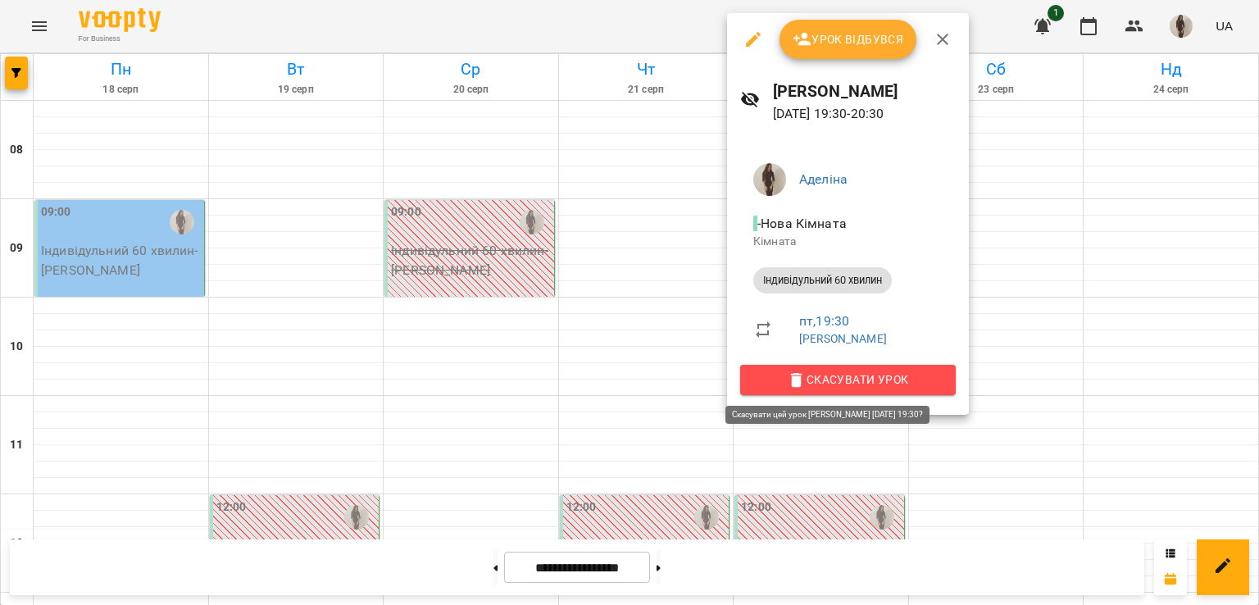
click at [825, 375] on span "Скасувати Урок" at bounding box center [847, 380] width 189 height 20
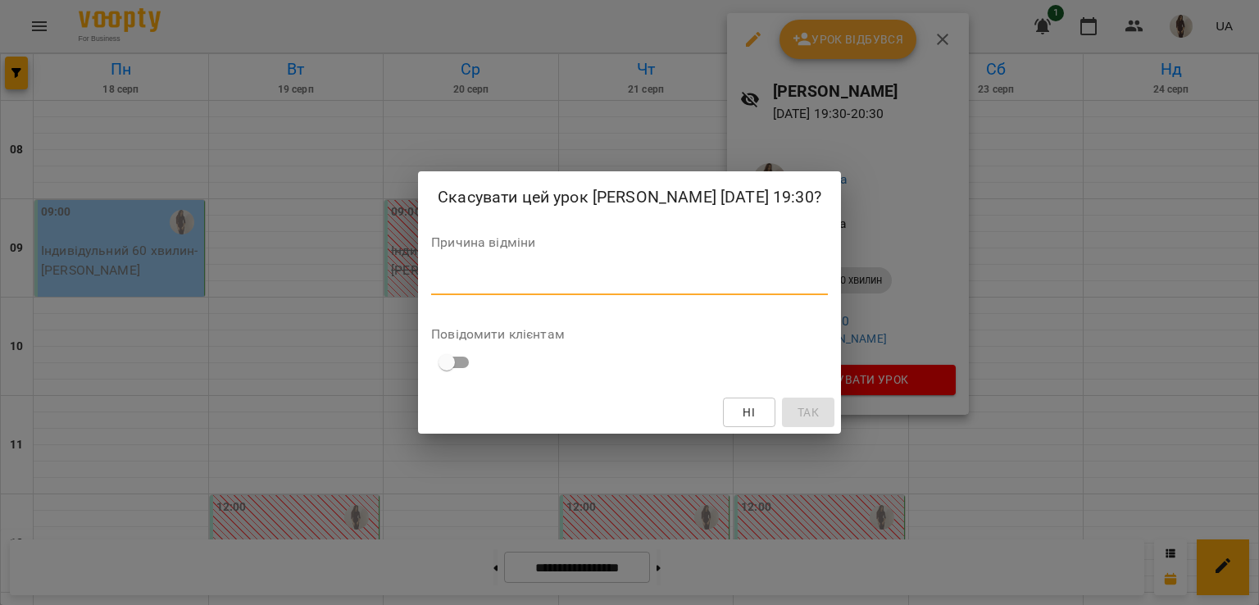
click at [682, 289] on textarea at bounding box center [629, 282] width 397 height 16
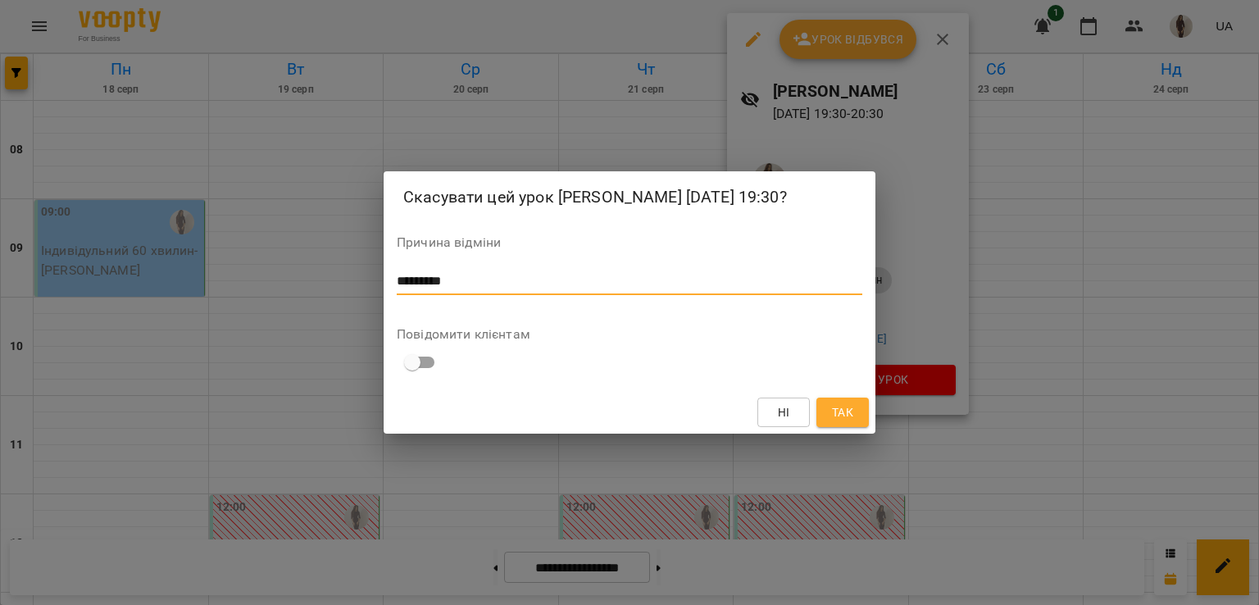
type textarea "*********"
click at [846, 422] on span "Так" at bounding box center [842, 413] width 21 height 20
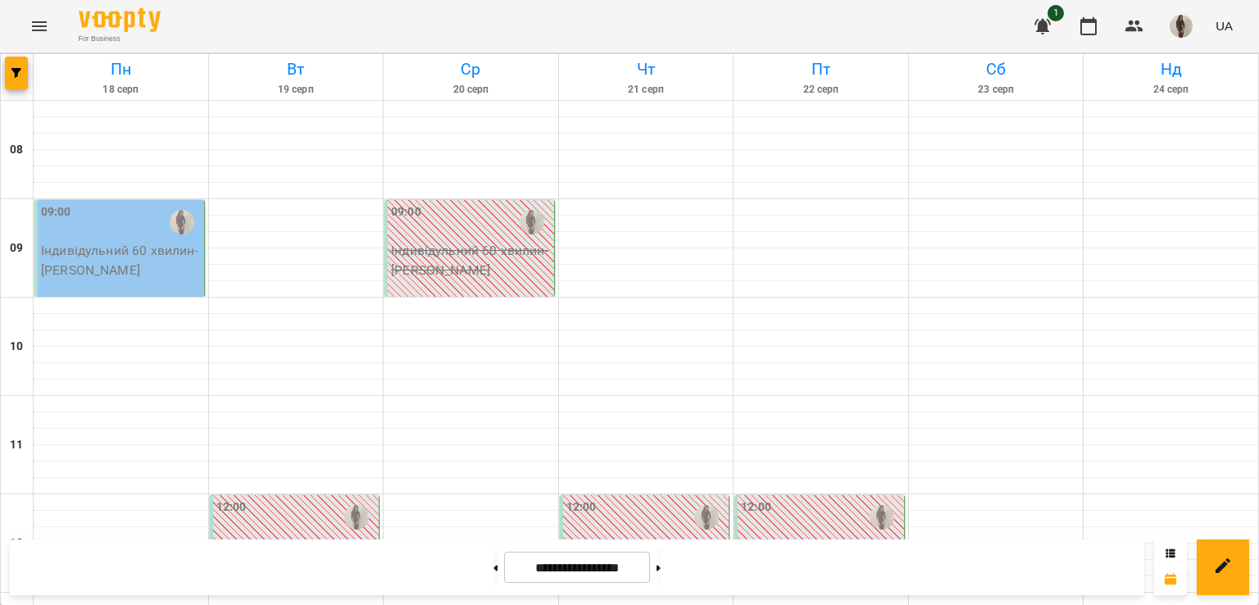
scroll to position [528, 0]
click at [661, 568] on button at bounding box center [659, 567] width 4 height 36
type input "**********"
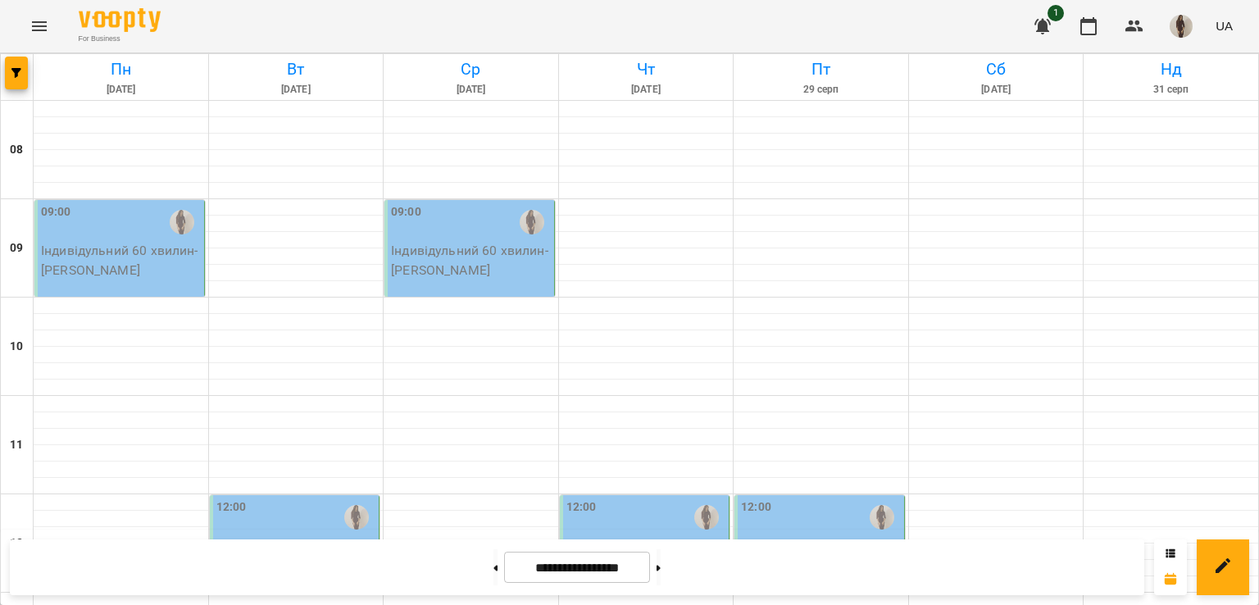
scroll to position [36, 0]
click at [158, 203] on div "09:00" at bounding box center [121, 222] width 160 height 38
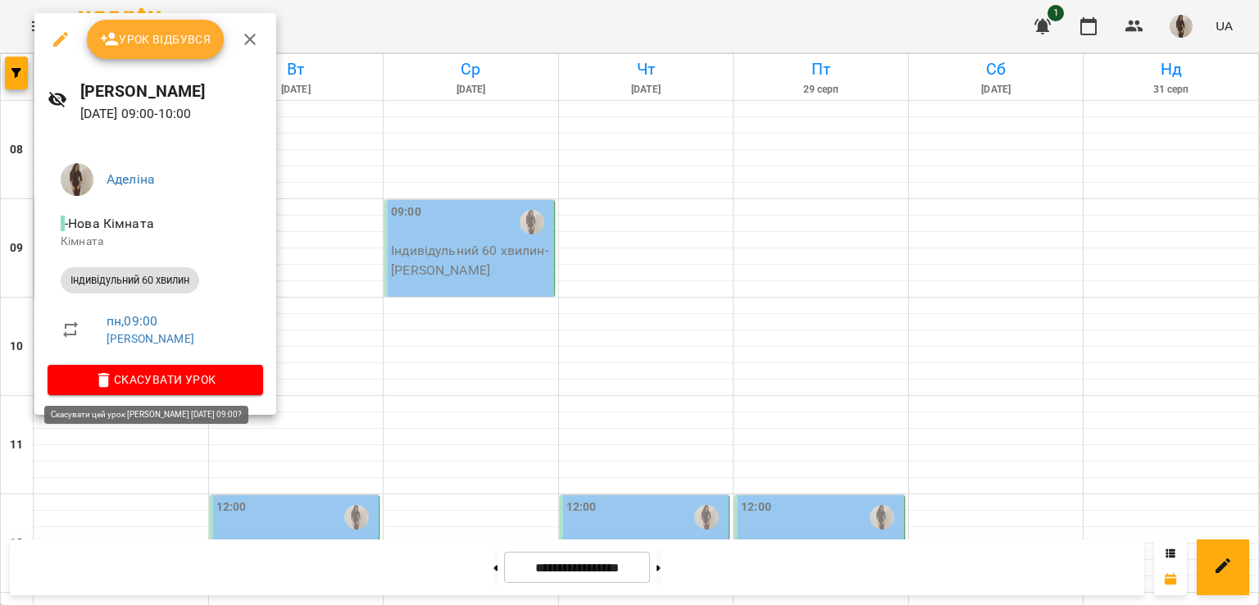
click at [216, 385] on span "Скасувати Урок" at bounding box center [155, 380] width 189 height 20
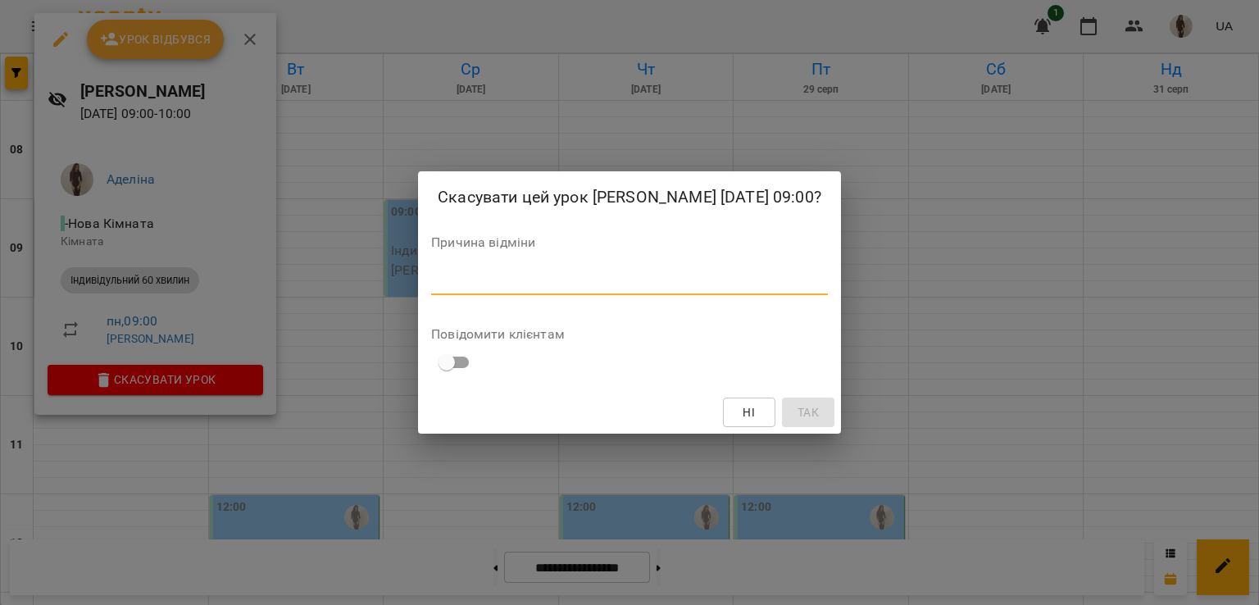
click at [585, 281] on textarea at bounding box center [629, 282] width 397 height 16
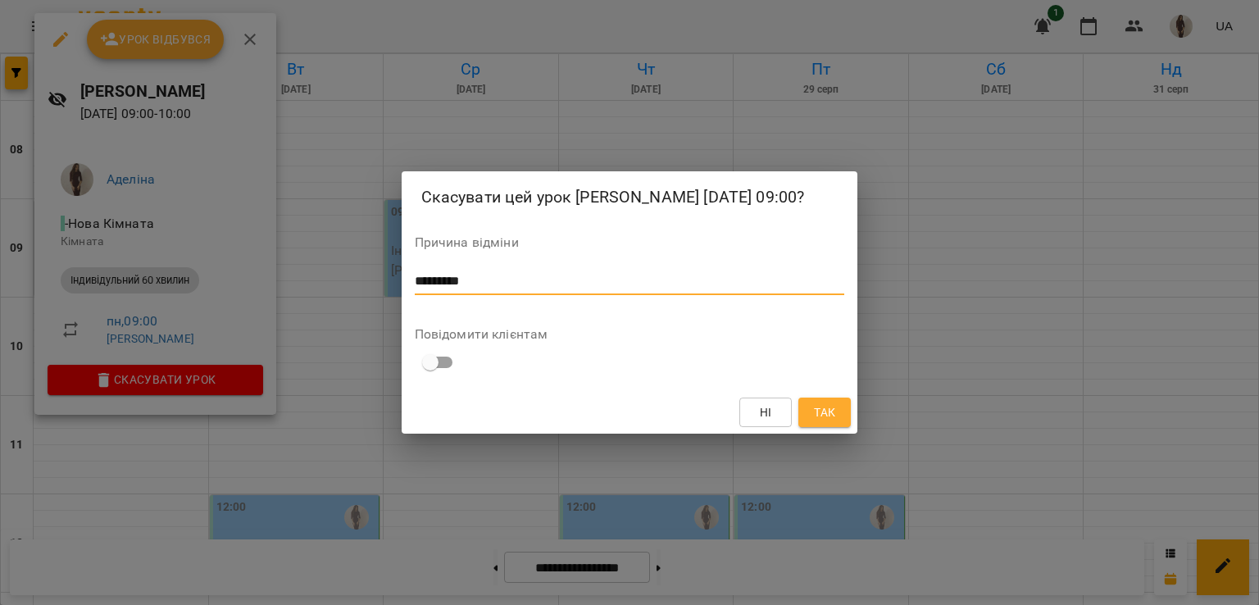
type textarea "*********"
click at [821, 412] on span "Так" at bounding box center [824, 413] width 21 height 20
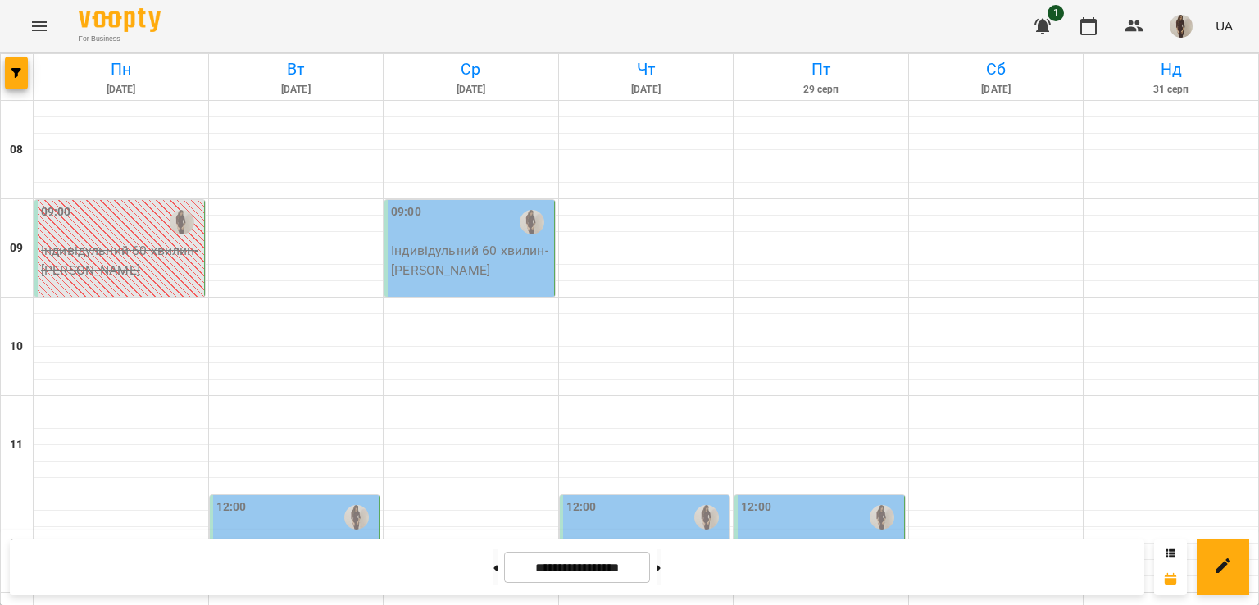
scroll to position [303, 0]
click at [333, 536] on p "Індивідульний 60 хвилин - [PERSON_NAME]" at bounding box center [296, 555] width 160 height 39
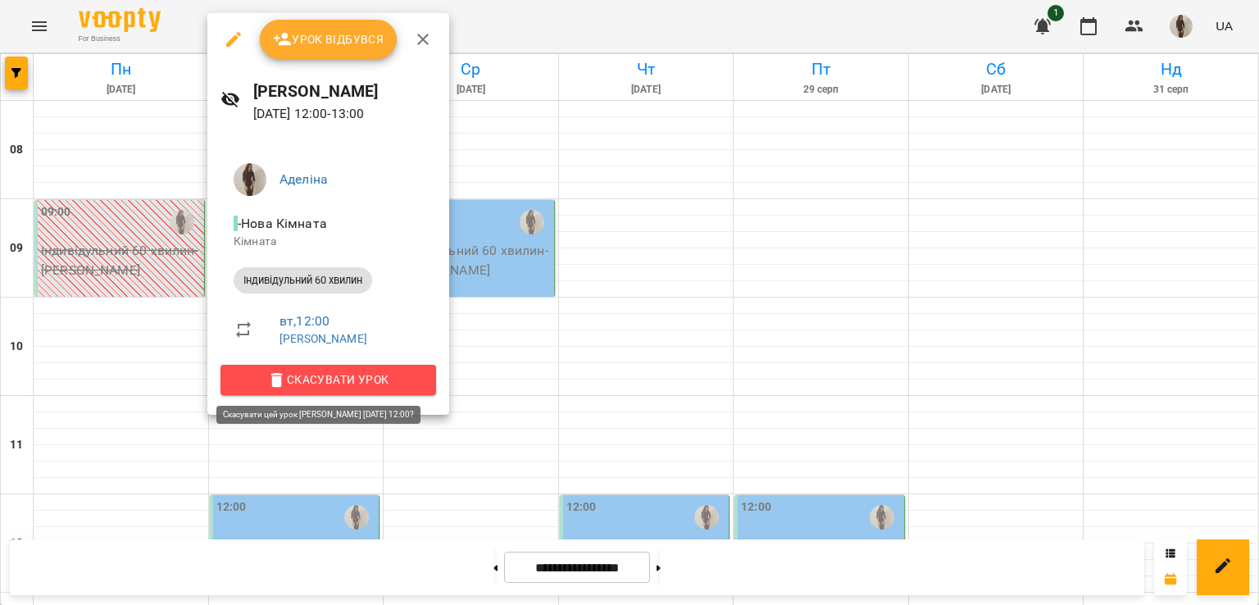
click at [331, 382] on span "Скасувати Урок" at bounding box center [328, 380] width 189 height 20
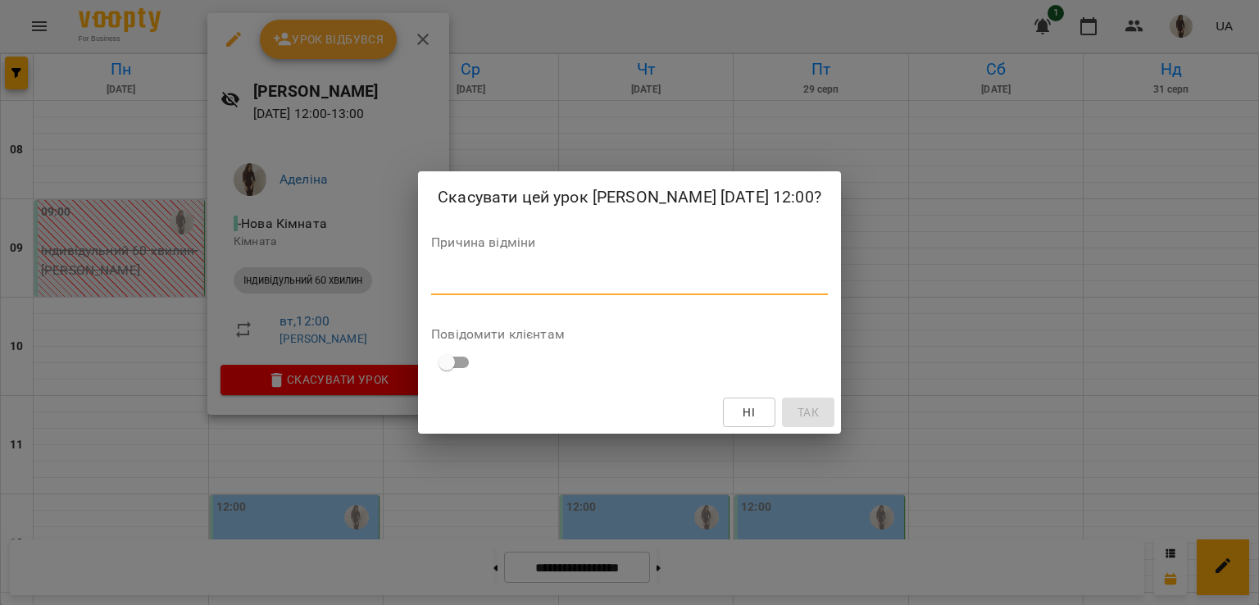
click at [568, 276] on textarea at bounding box center [629, 282] width 397 height 16
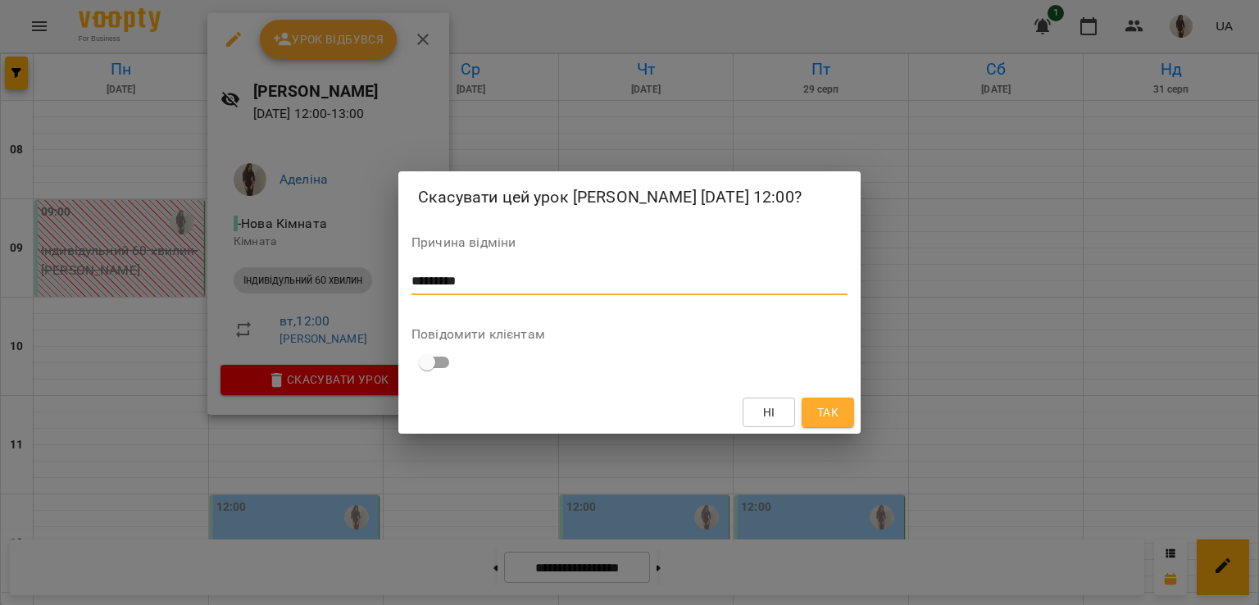
type textarea "*********"
click at [818, 409] on span "Так" at bounding box center [827, 413] width 21 height 20
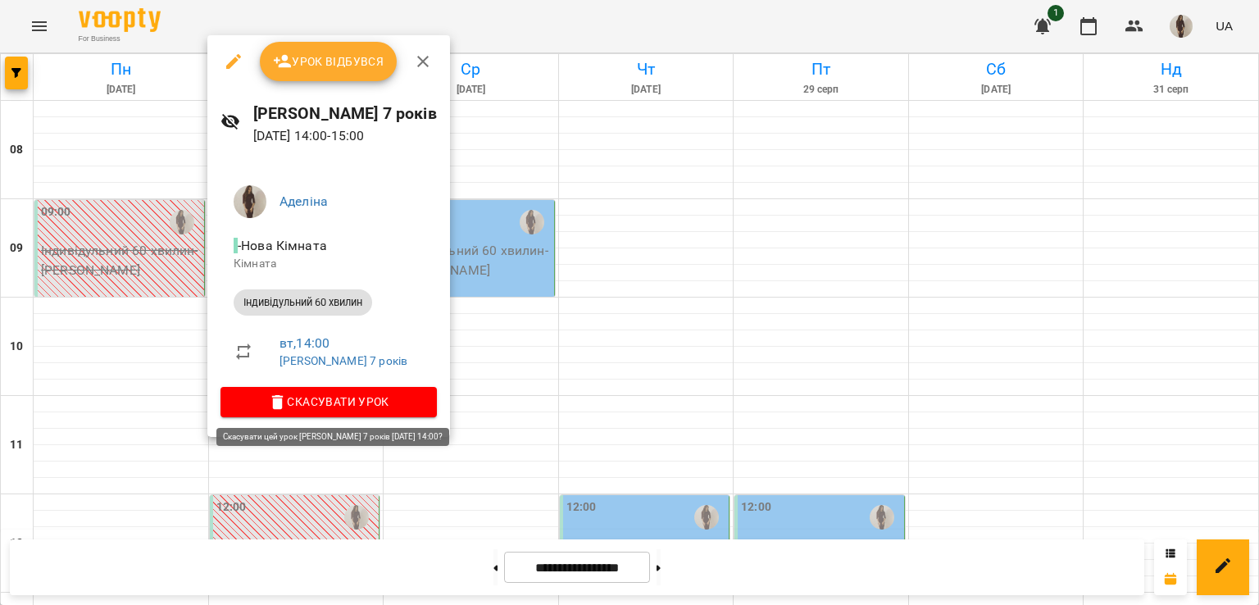
click at [354, 401] on span "Скасувати Урок" at bounding box center [329, 402] width 190 height 20
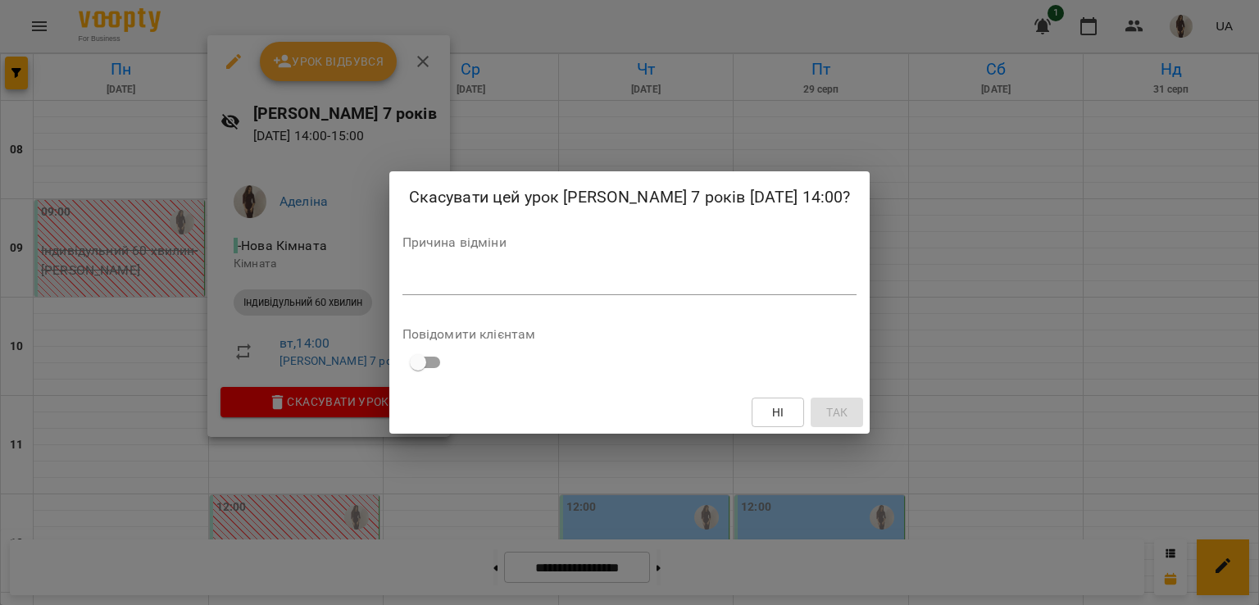
click at [528, 272] on div "*" at bounding box center [630, 282] width 455 height 26
type textarea "*********"
click at [826, 407] on span "Так" at bounding box center [836, 413] width 21 height 20
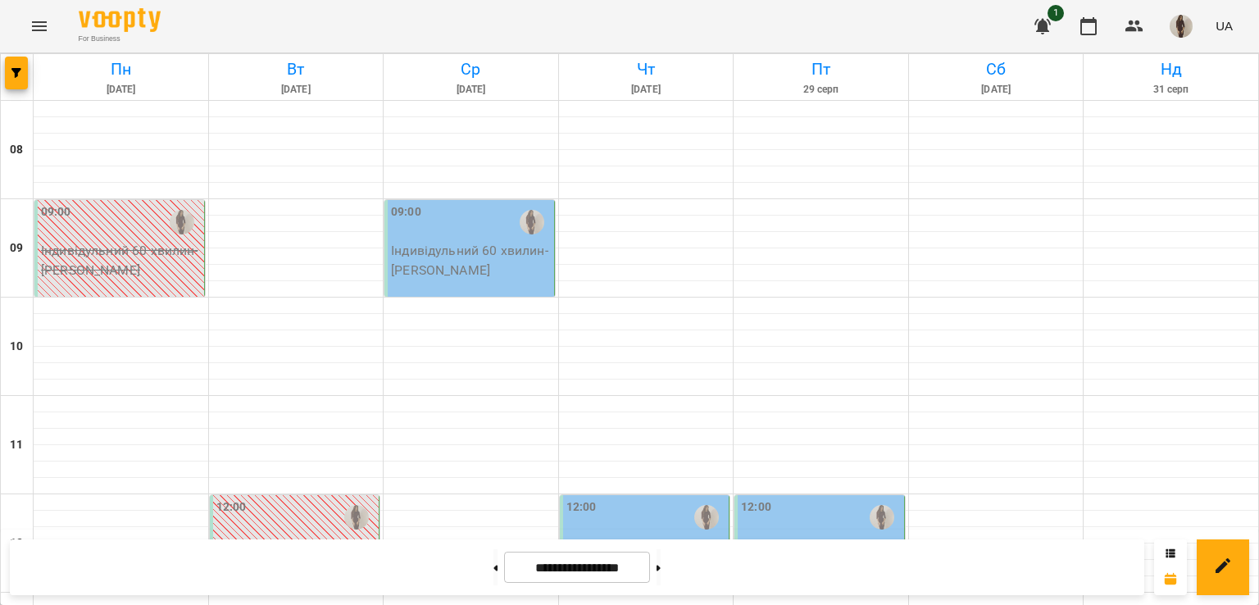
scroll to position [833, 0]
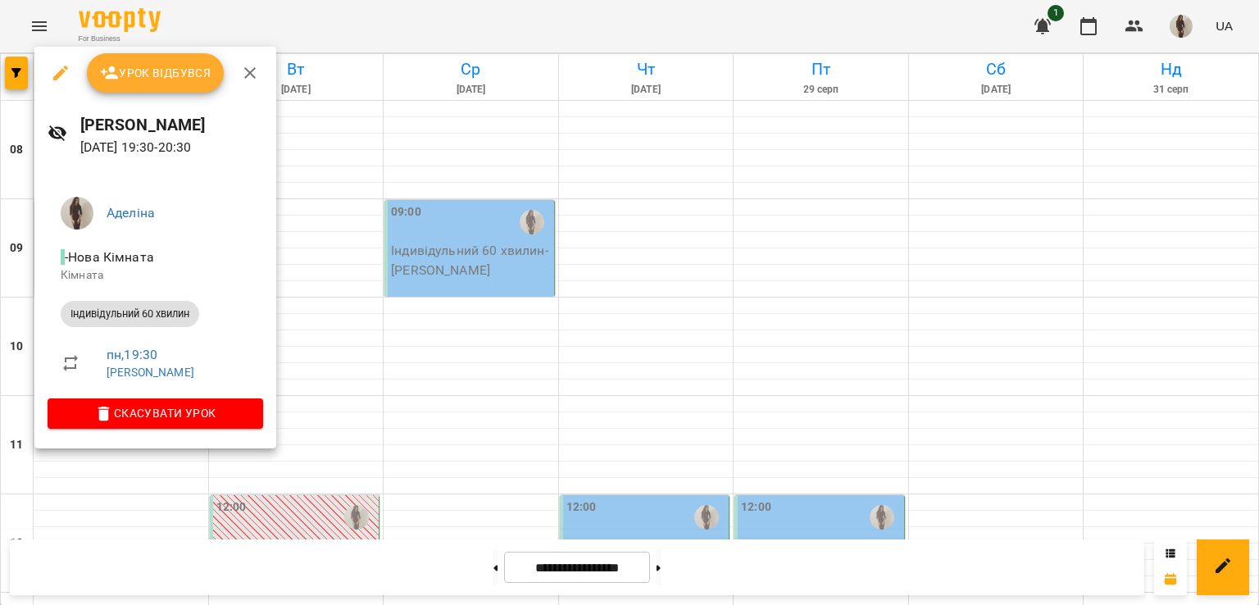
click at [229, 398] on ul "[PERSON_NAME] - Нова Кімната Кімната Індивідульний 60 хвилин пн , 19:30 [PERSON…" at bounding box center [156, 291] width 216 height 215
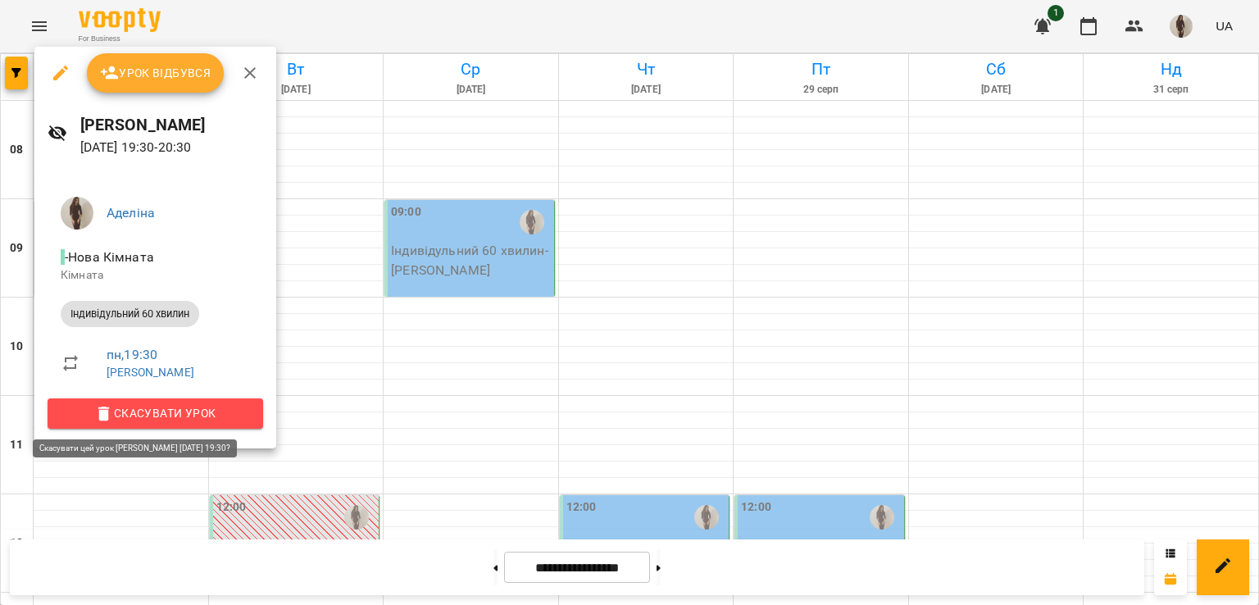
click at [230, 414] on span "Скасувати Урок" at bounding box center [155, 413] width 189 height 20
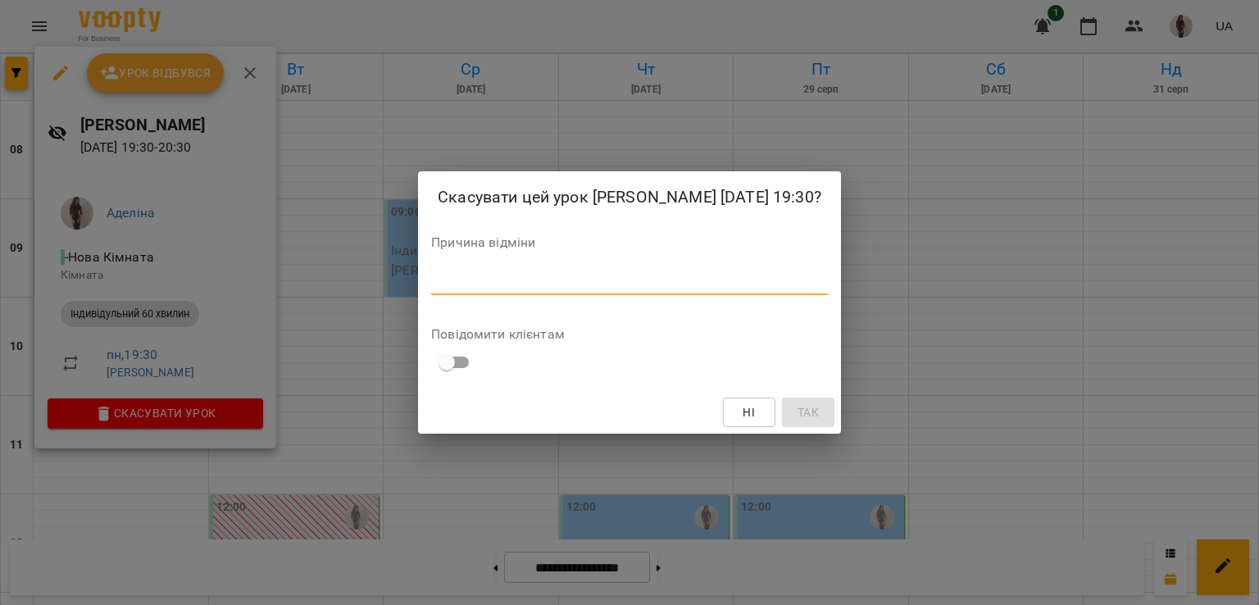
click at [484, 288] on textarea at bounding box center [629, 282] width 397 height 16
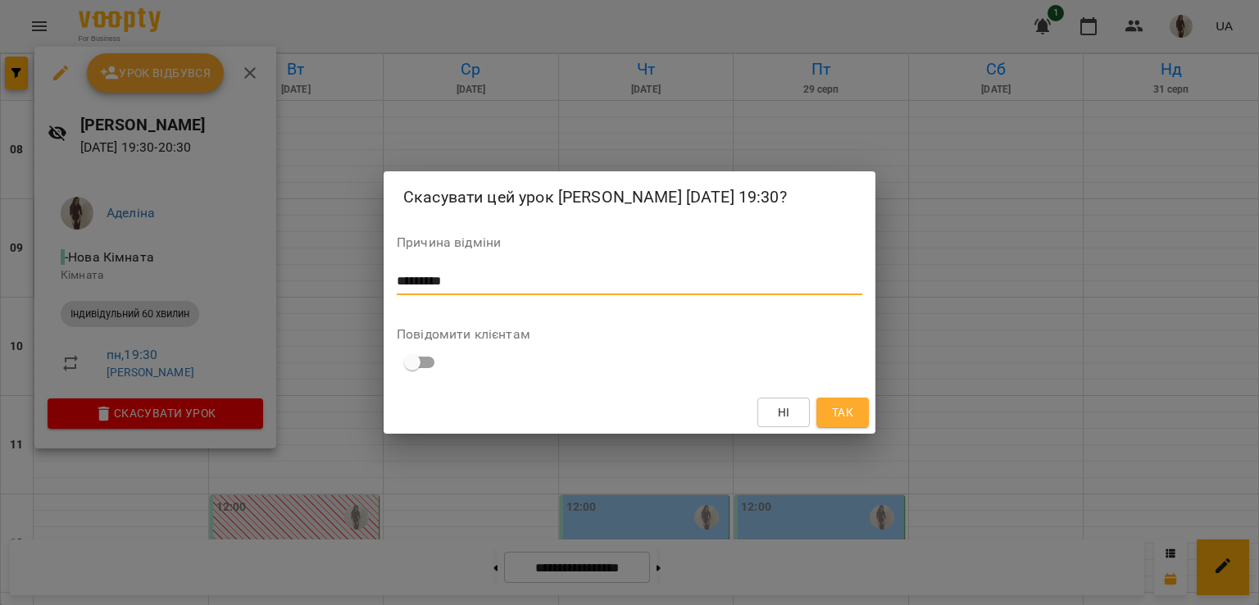
type textarea "*********"
click at [847, 422] on span "Так" at bounding box center [842, 413] width 21 height 20
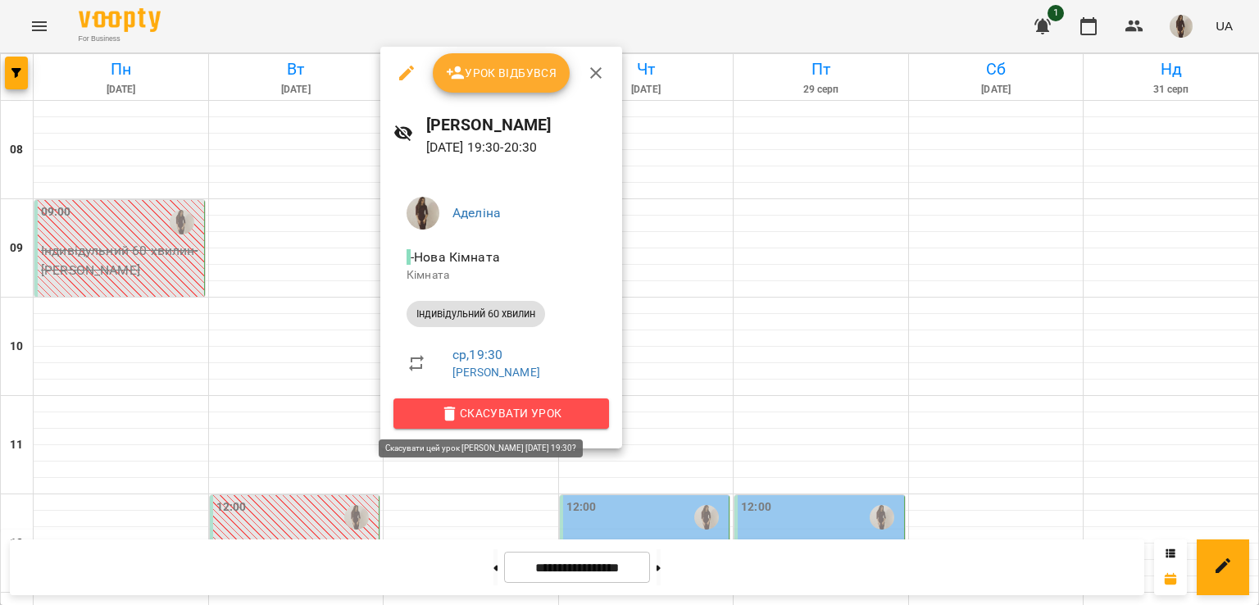
click at [569, 413] on span "Скасувати Урок" at bounding box center [501, 413] width 189 height 20
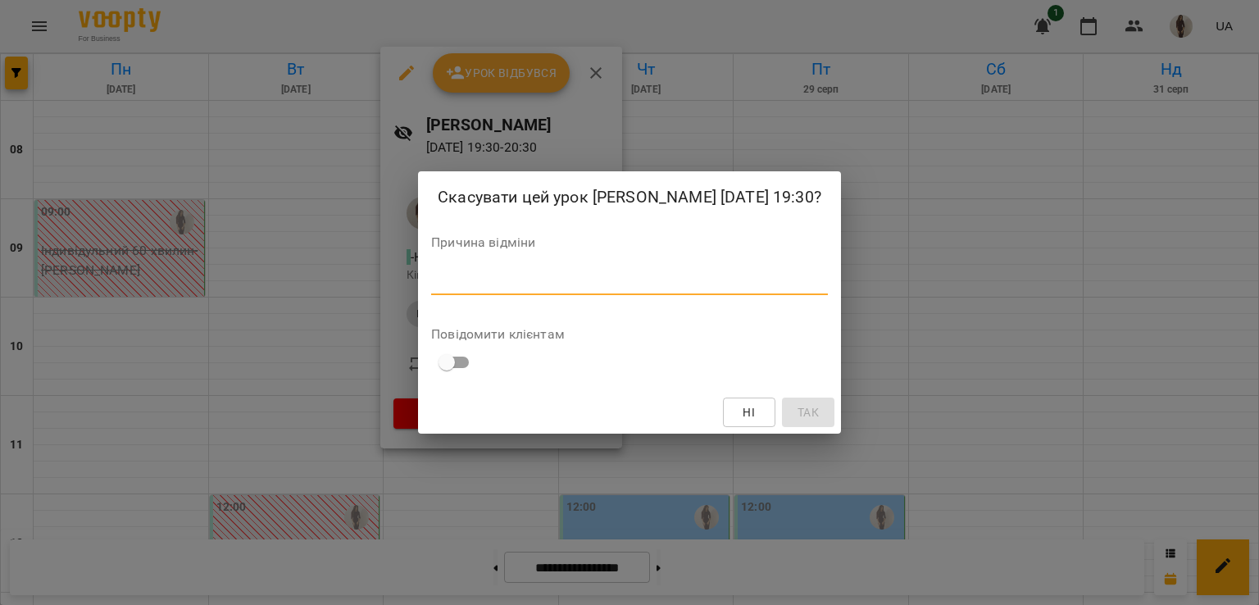
click at [567, 289] on textarea at bounding box center [629, 282] width 397 height 16
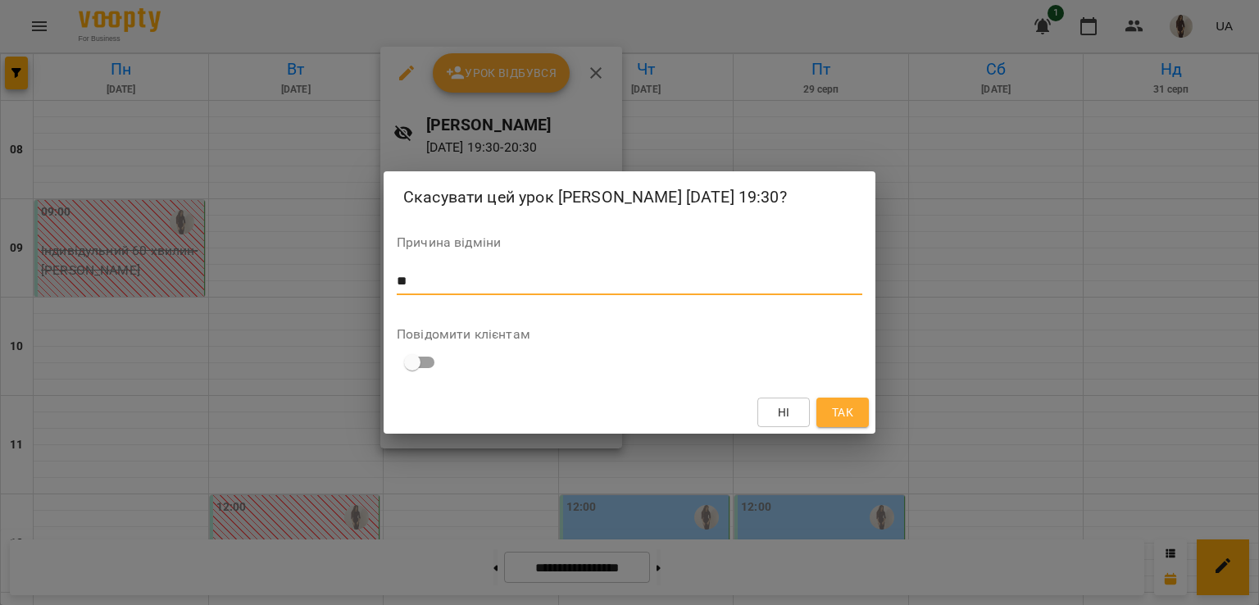
type textarea "*"
click at [344, 267] on div "Скасувати цей урок [PERSON_NAME] [DATE] 19:30? Причина відміни * Повідомити клі…" at bounding box center [629, 302] width 1259 height 605
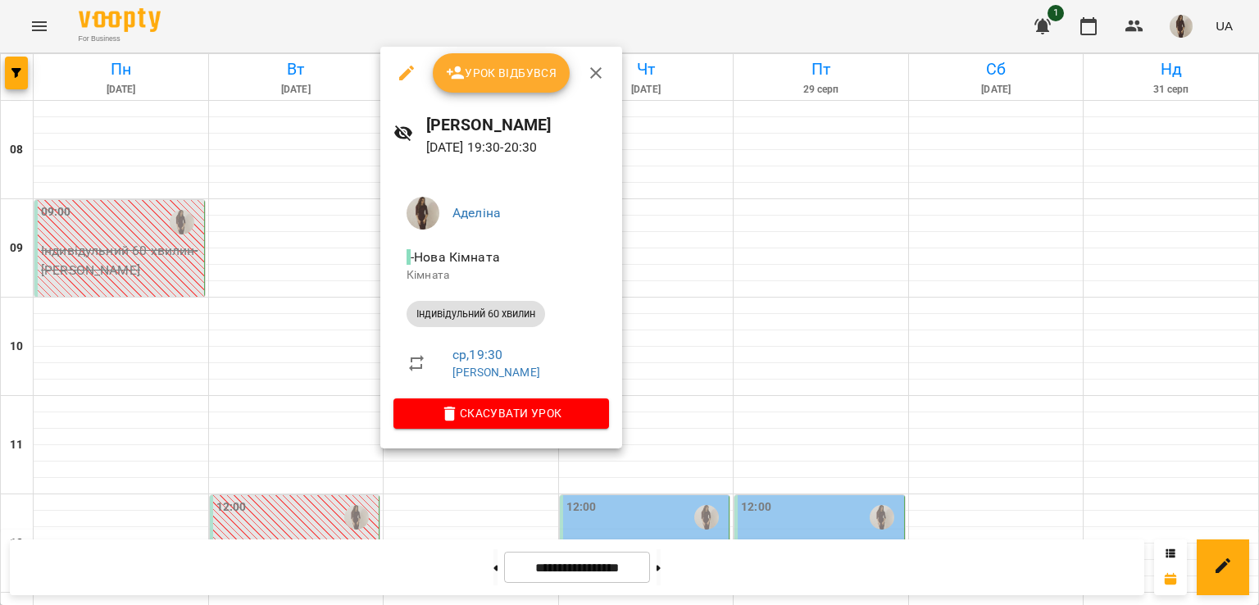
click at [682, 157] on div at bounding box center [629, 302] width 1259 height 605
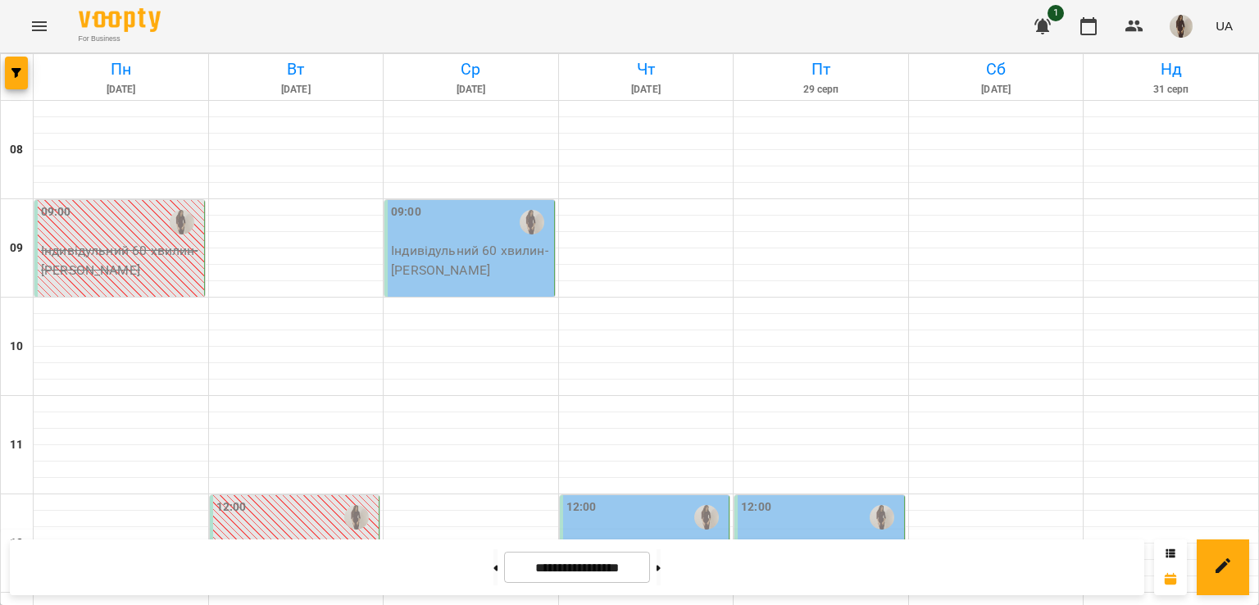
scroll to position [0, 0]
click at [494, 565] on icon at bounding box center [496, 568] width 4 height 7
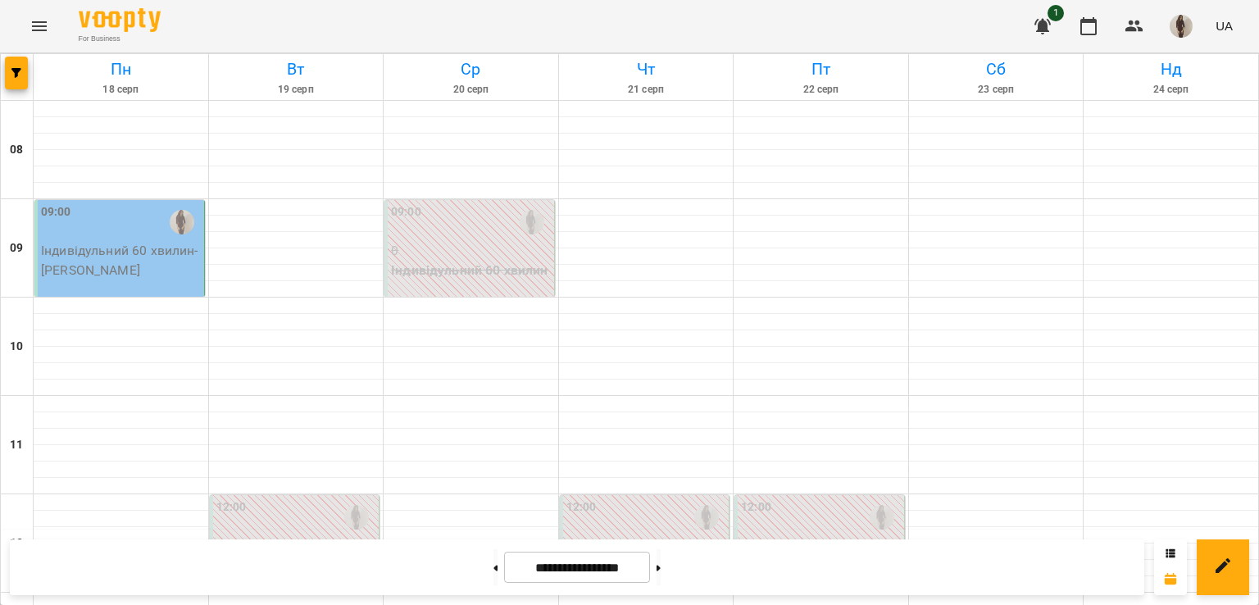
scroll to position [894, 0]
click at [661, 563] on button at bounding box center [659, 567] width 4 height 36
type input "**********"
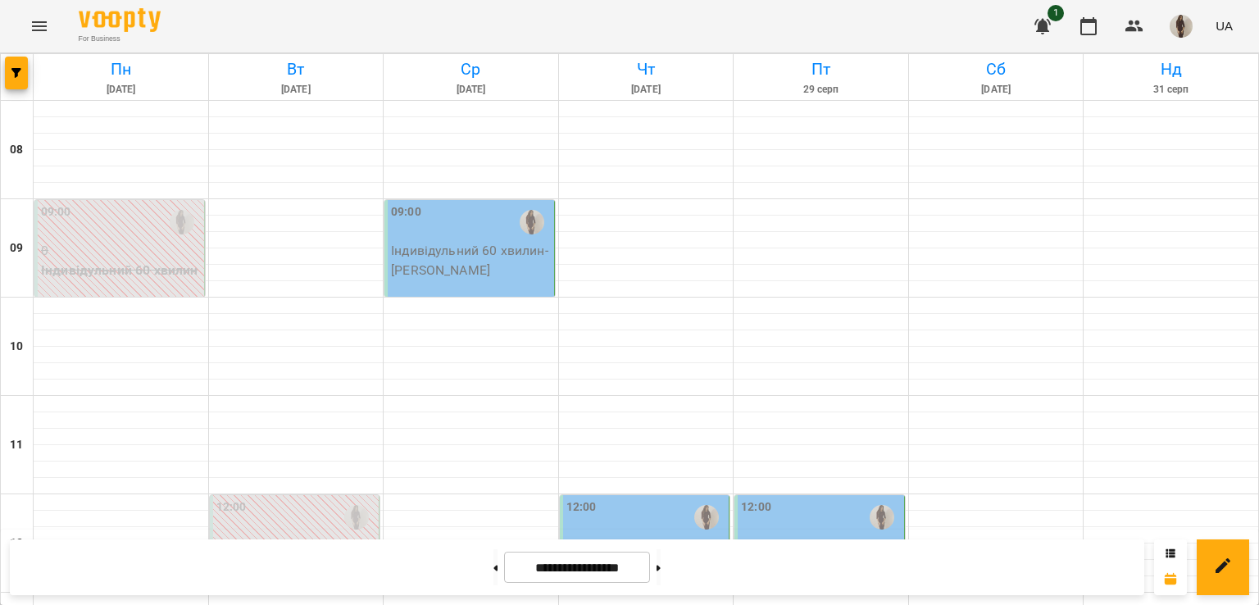
scroll to position [57, 0]
